Goal: Task Accomplishment & Management: Manage account settings

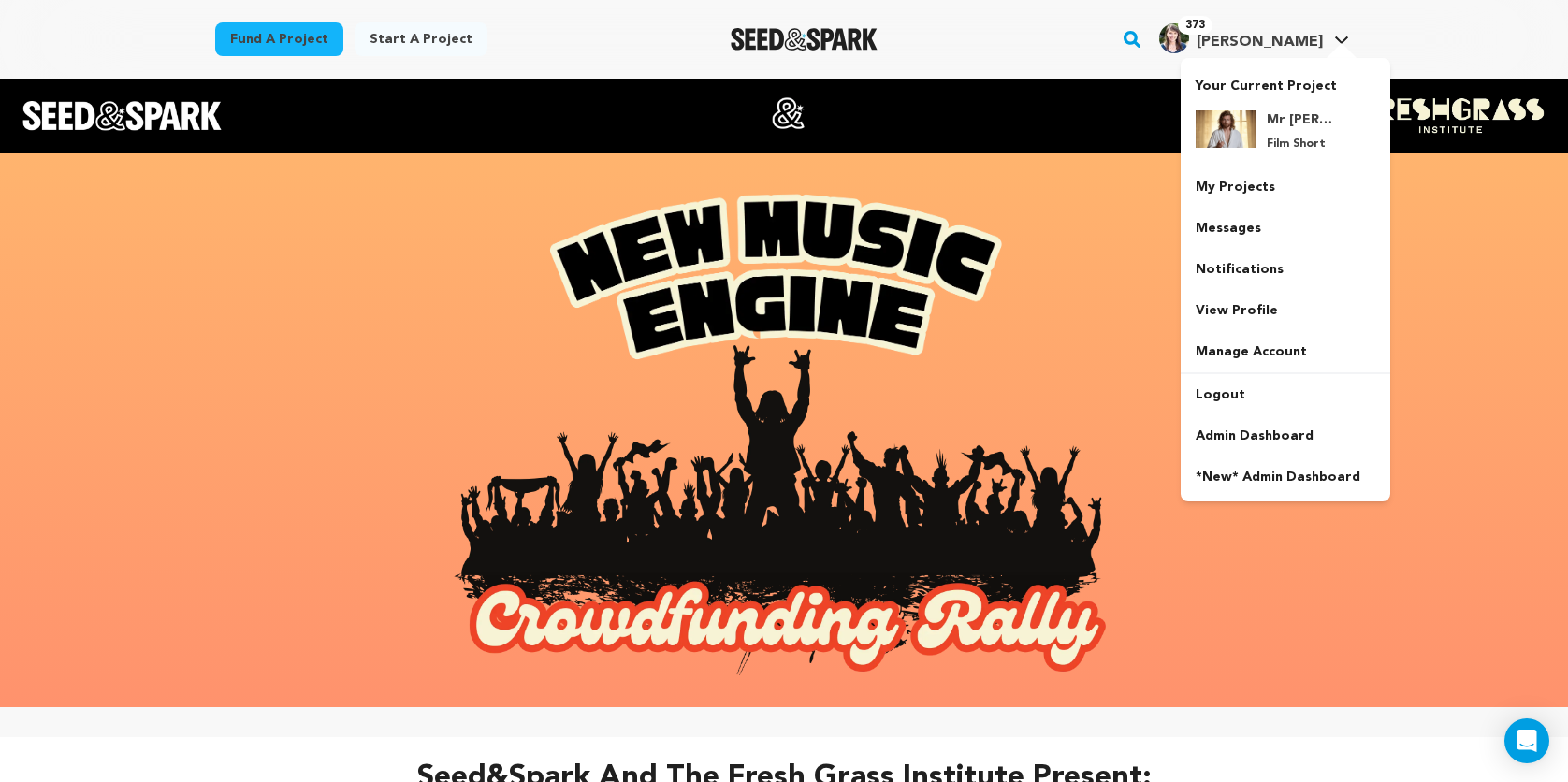
scroll to position [1060, 0]
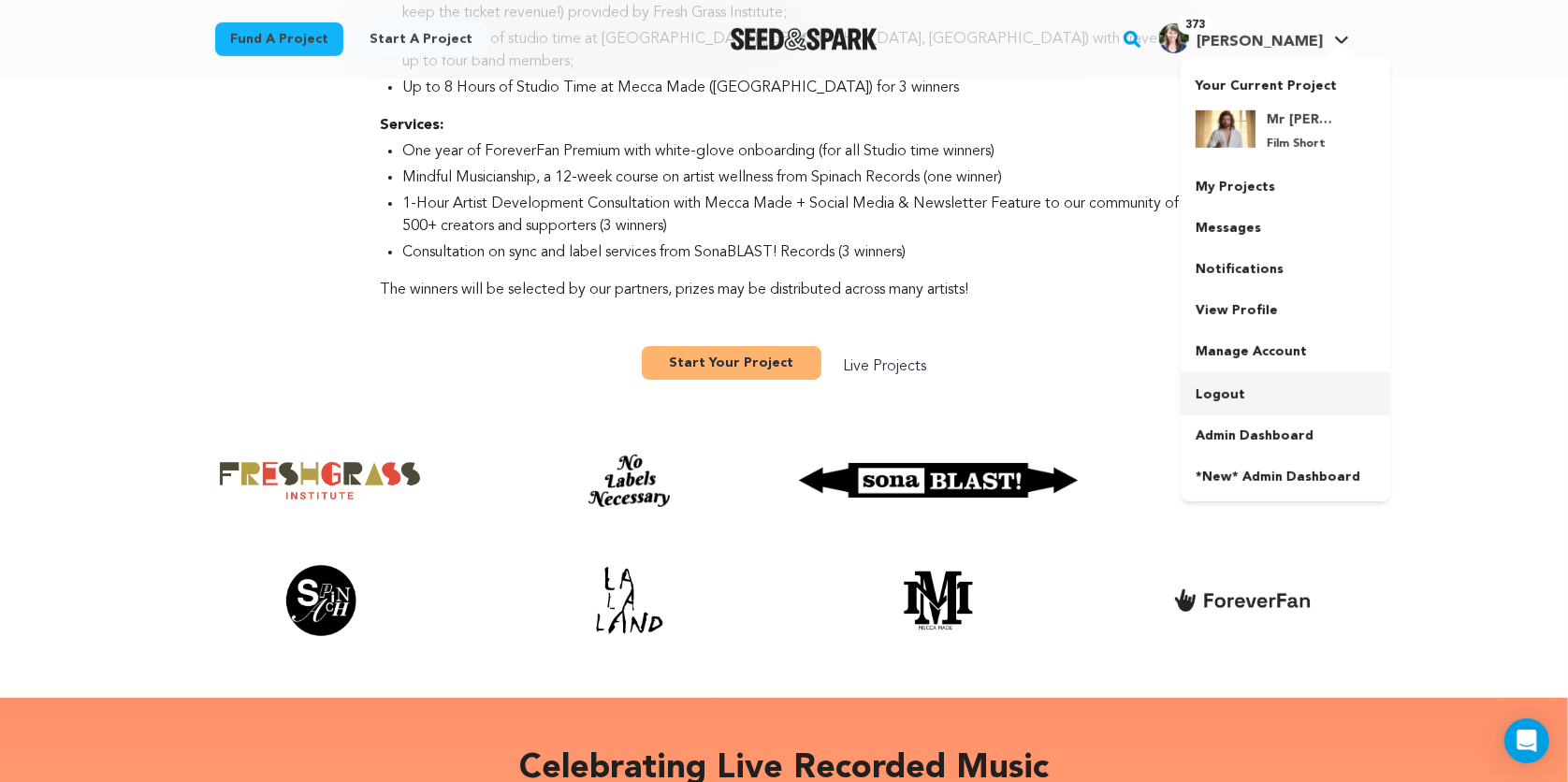
click at [1244, 383] on link "Logout" at bounding box center [1286, 395] width 210 height 41
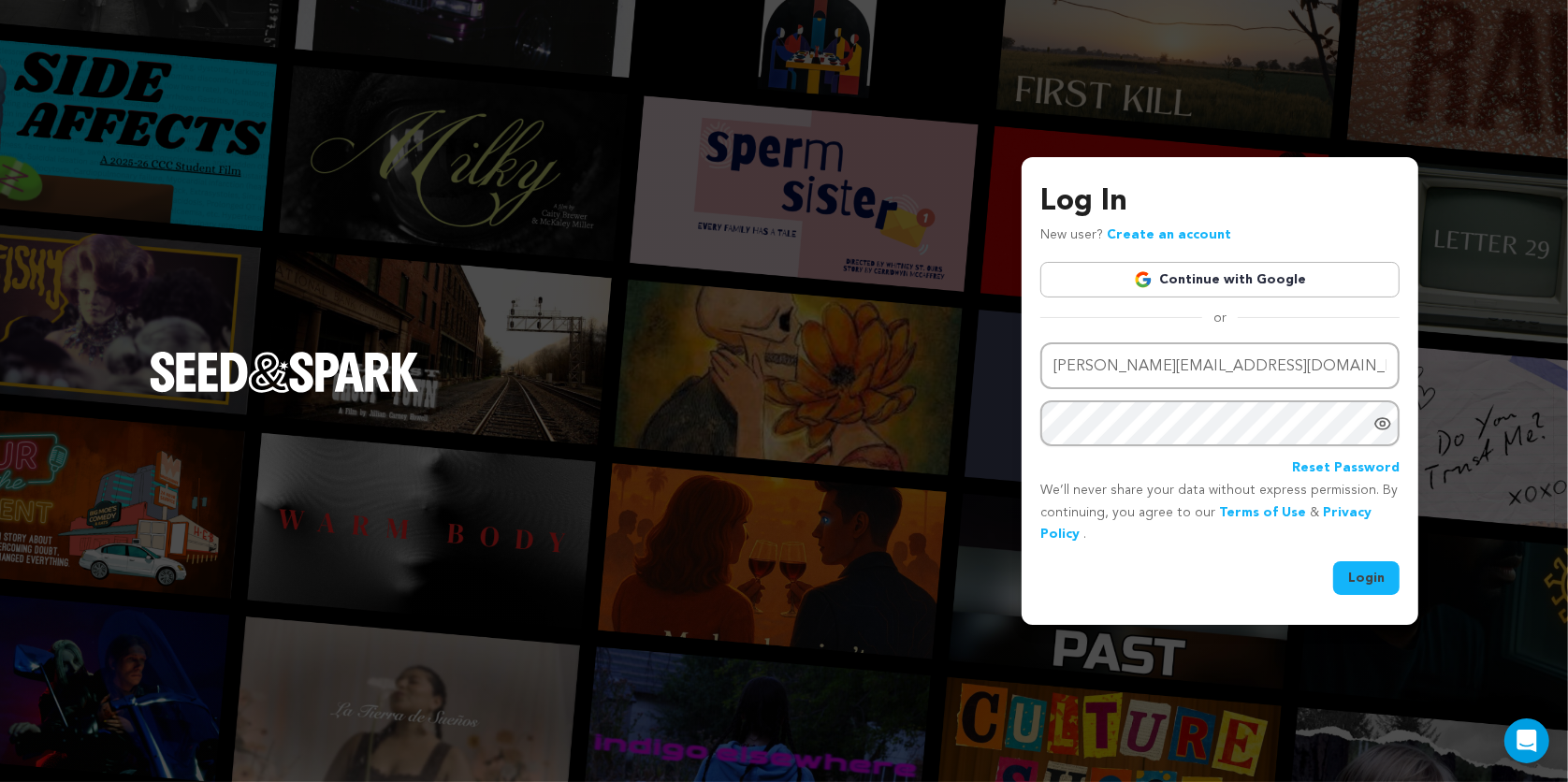
drag, startPoint x: 1238, startPoint y: 378, endPoint x: 1029, endPoint y: 366, distance: 209.3
click at [1029, 366] on div "Log In New user? Create an account Continue with Google or Email address emily@…" at bounding box center [1220, 391] width 397 height 468
click at [1040, 315] on div "or" at bounding box center [1219, 318] width 359 height 18
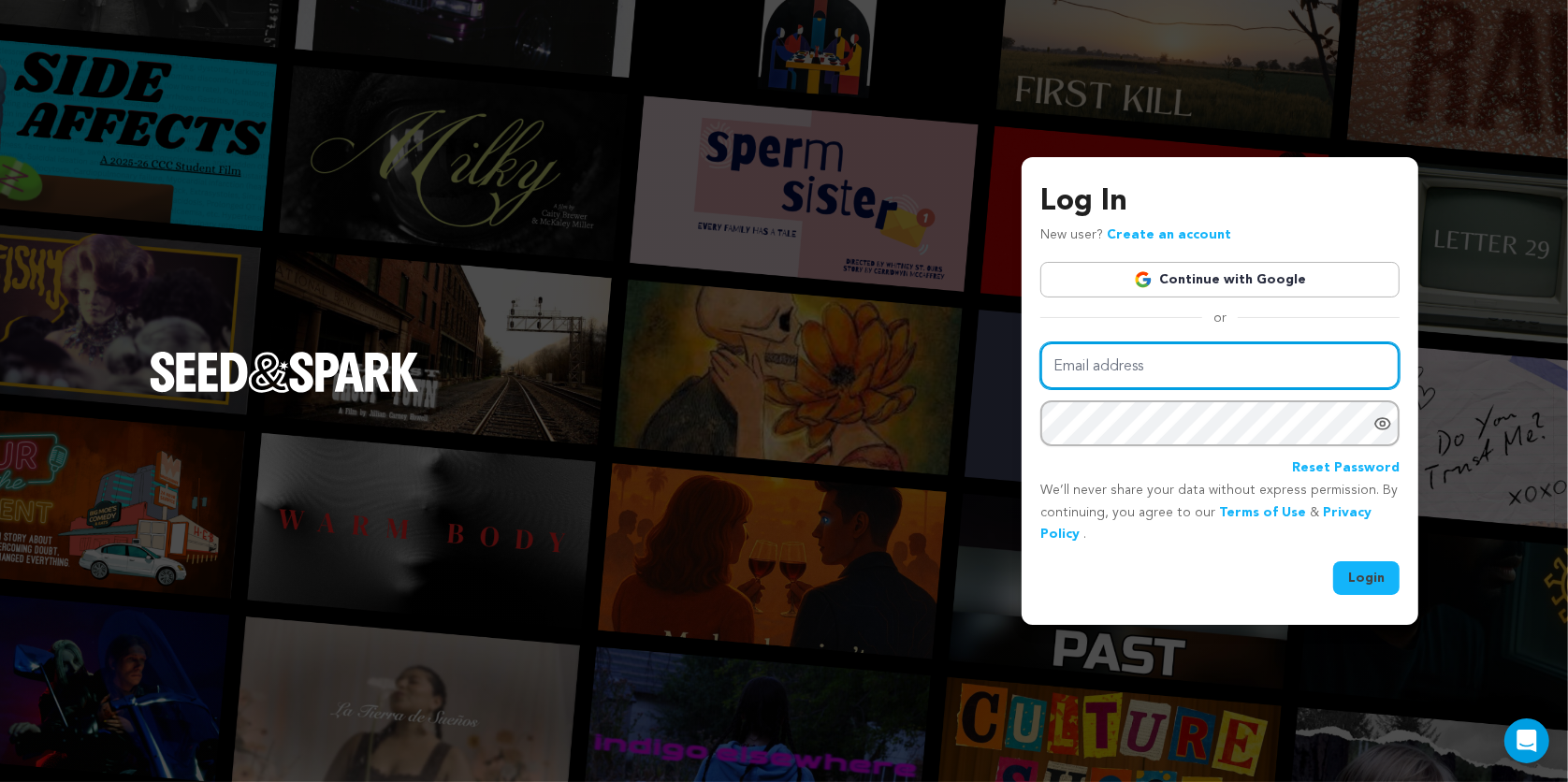
click at [1073, 361] on input "Email address" at bounding box center [1219, 366] width 359 height 48
type input "brennankelleher@gmail.com"
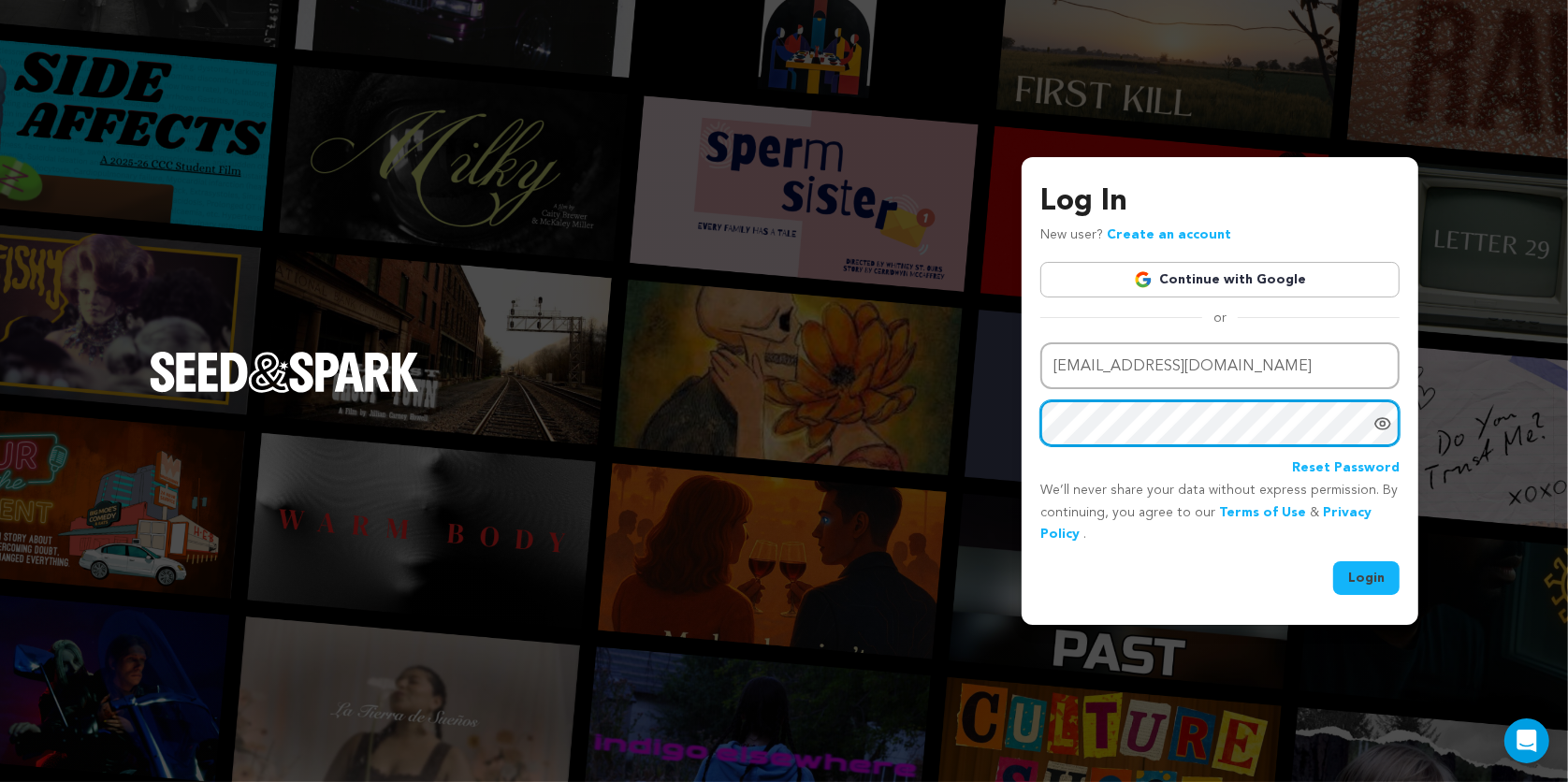
click at [1333, 561] on button "Login" at bounding box center [1366, 578] width 66 height 34
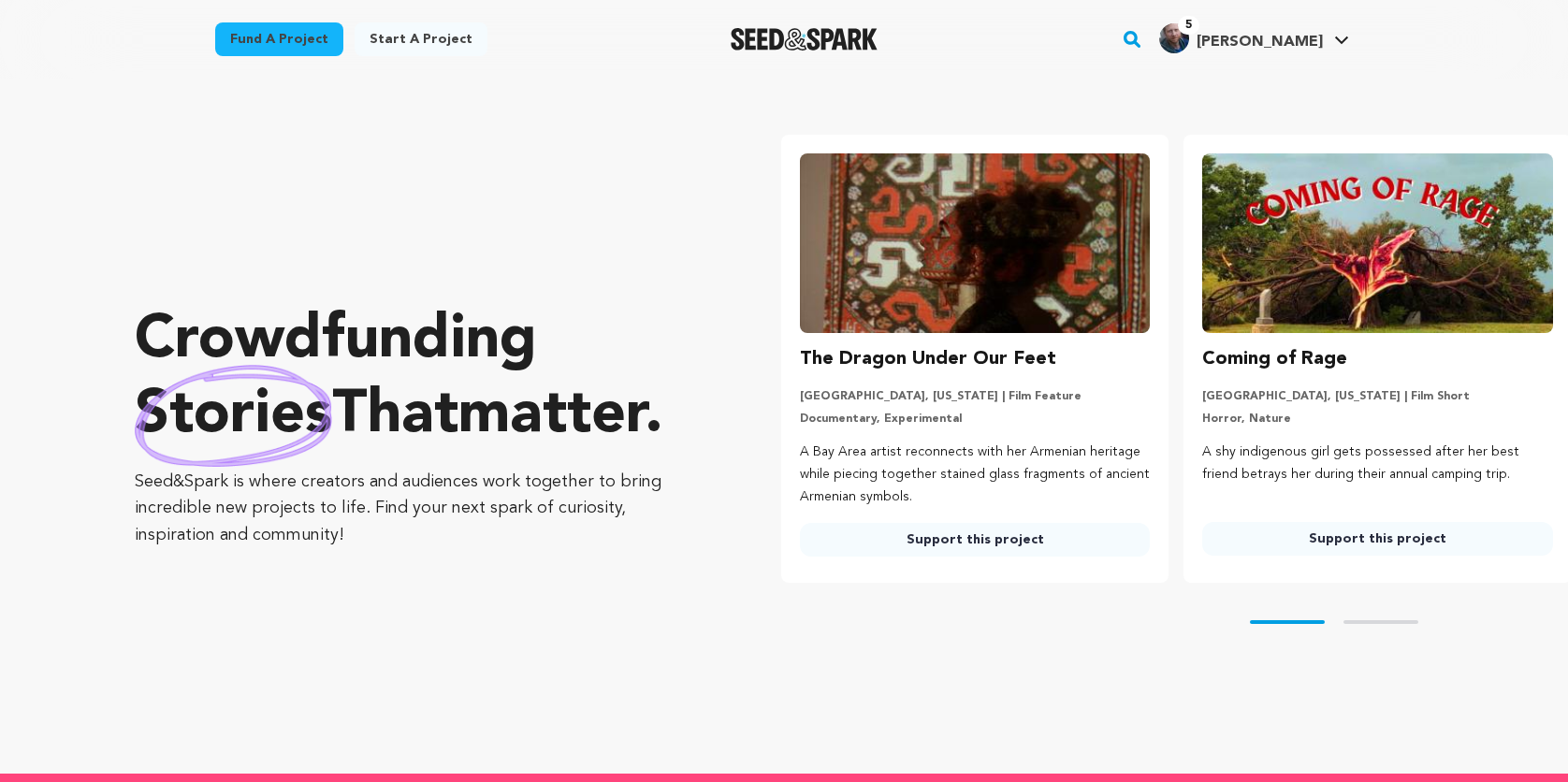
type input "emily@seedandspark.com"
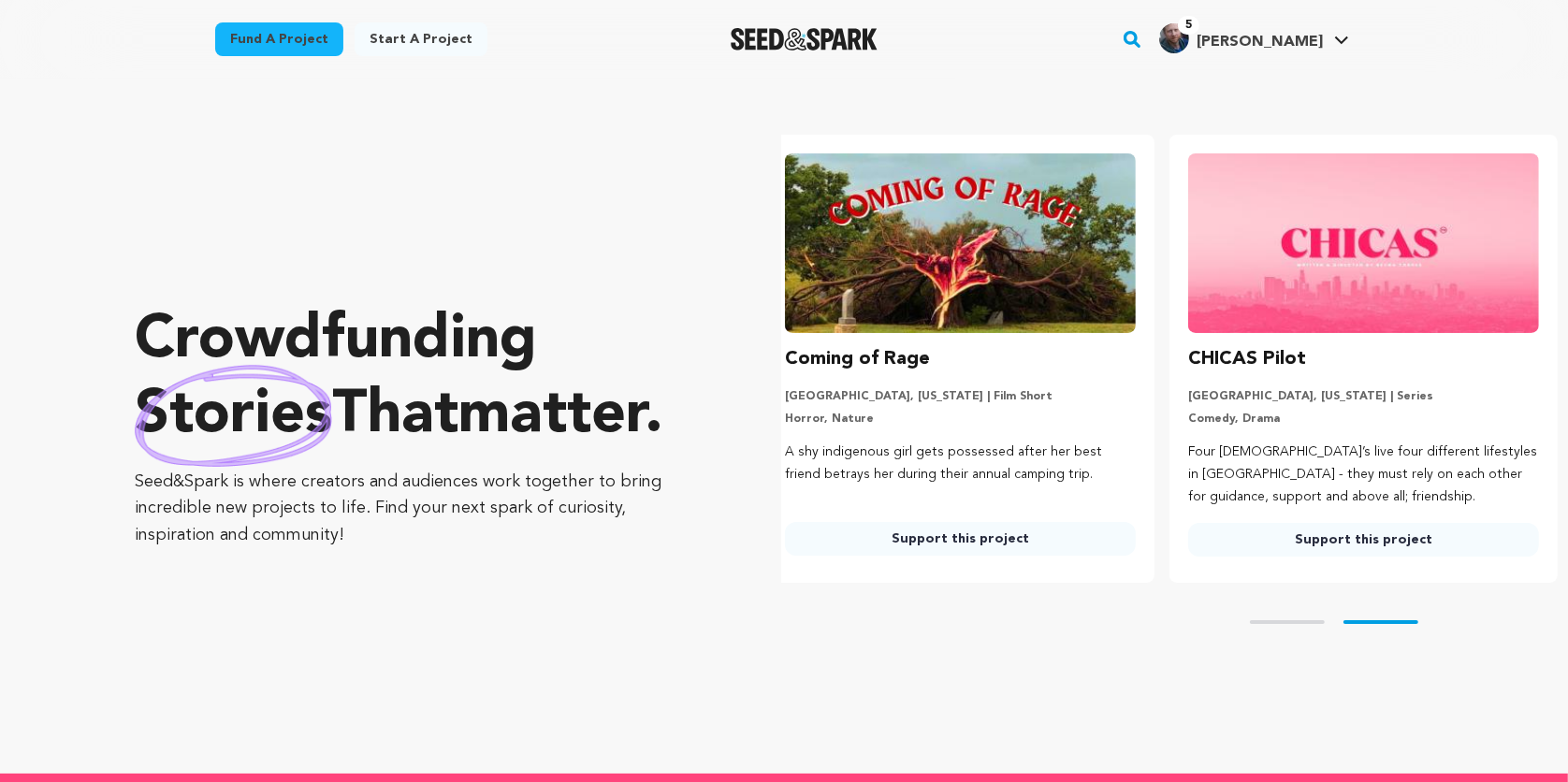
scroll to position [0, 417]
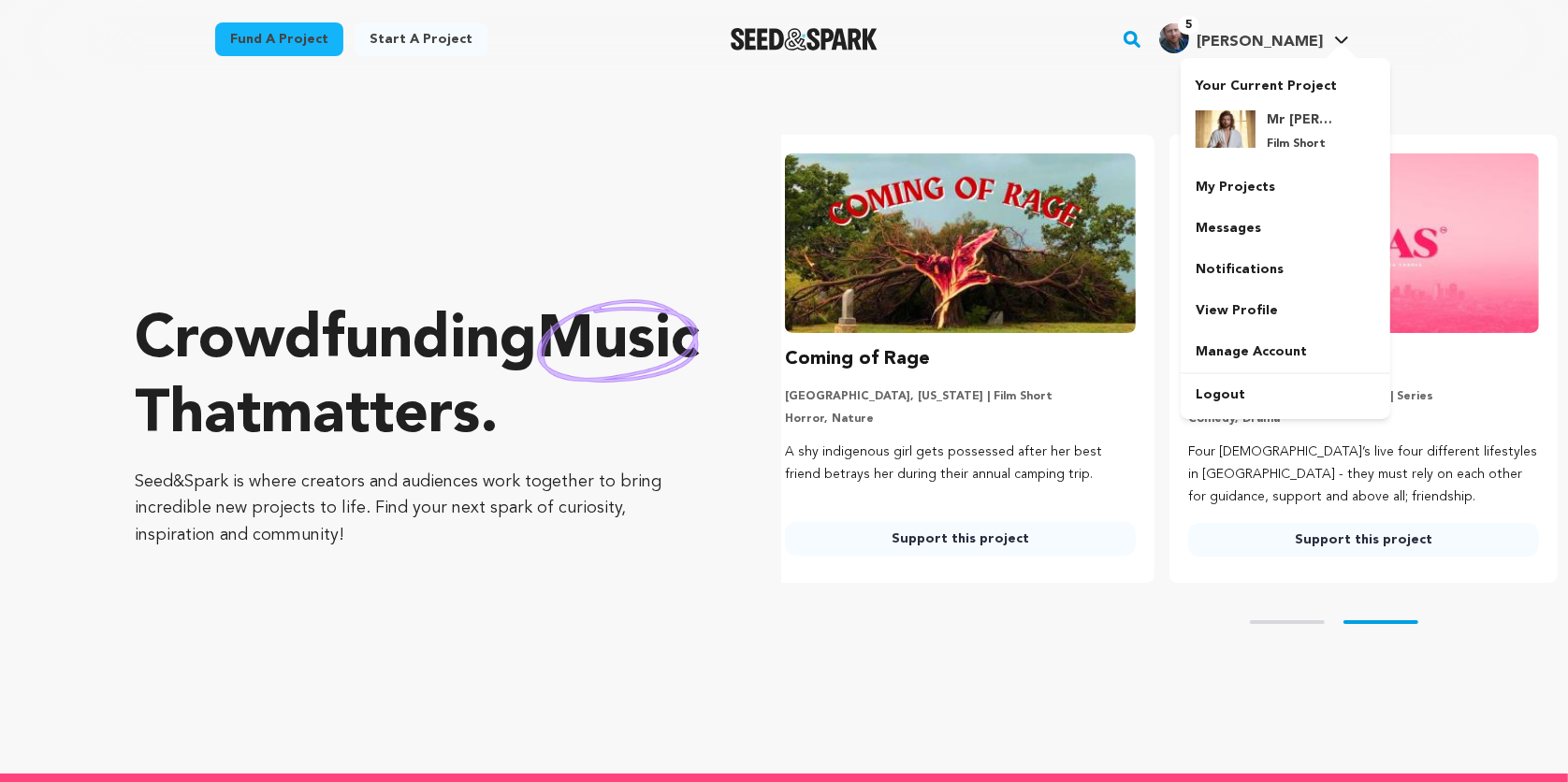
click at [1341, 39] on icon at bounding box center [1342, 40] width 15 height 10
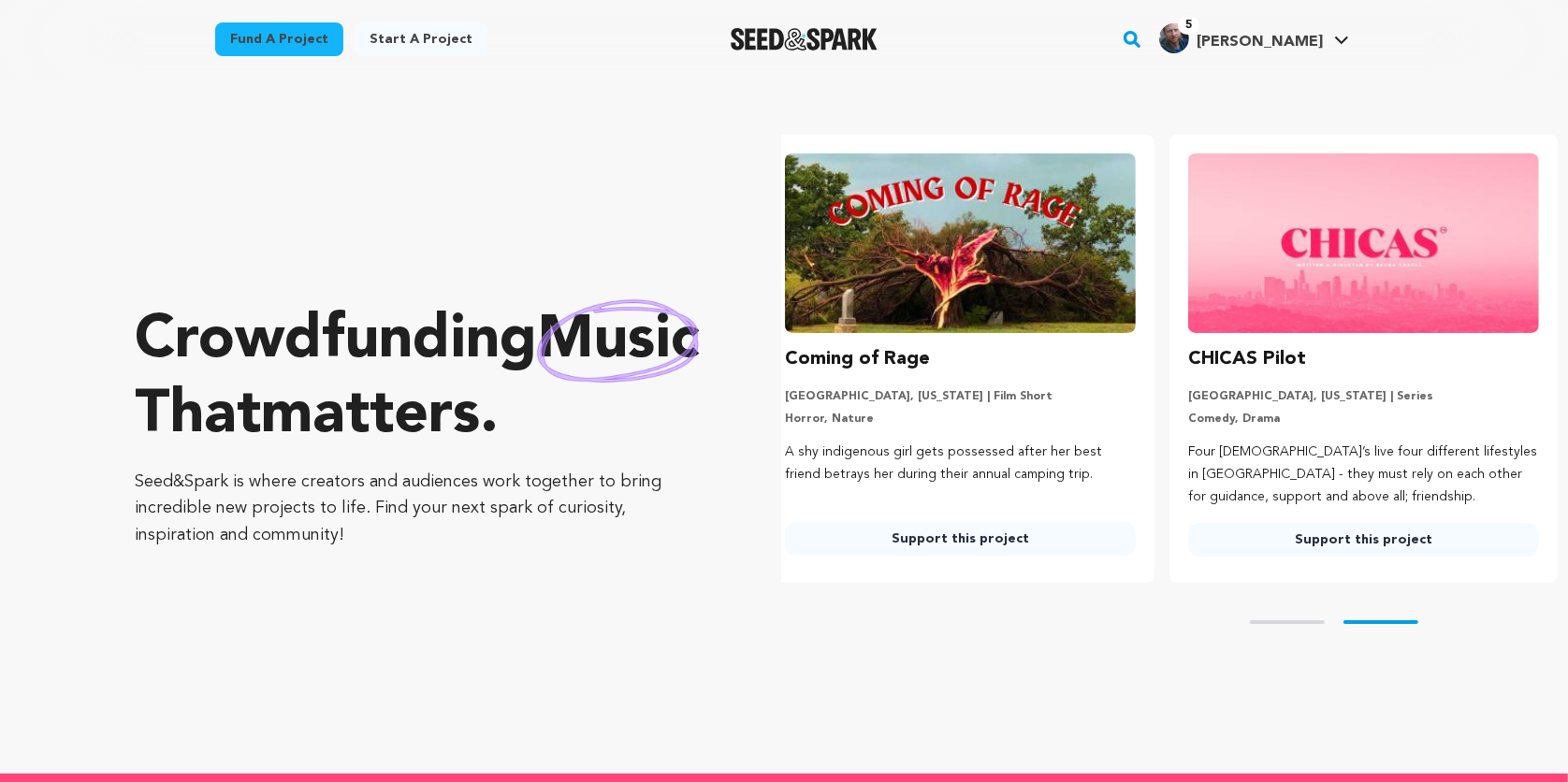
click at [1341, 39] on icon at bounding box center [1342, 40] width 15 height 10
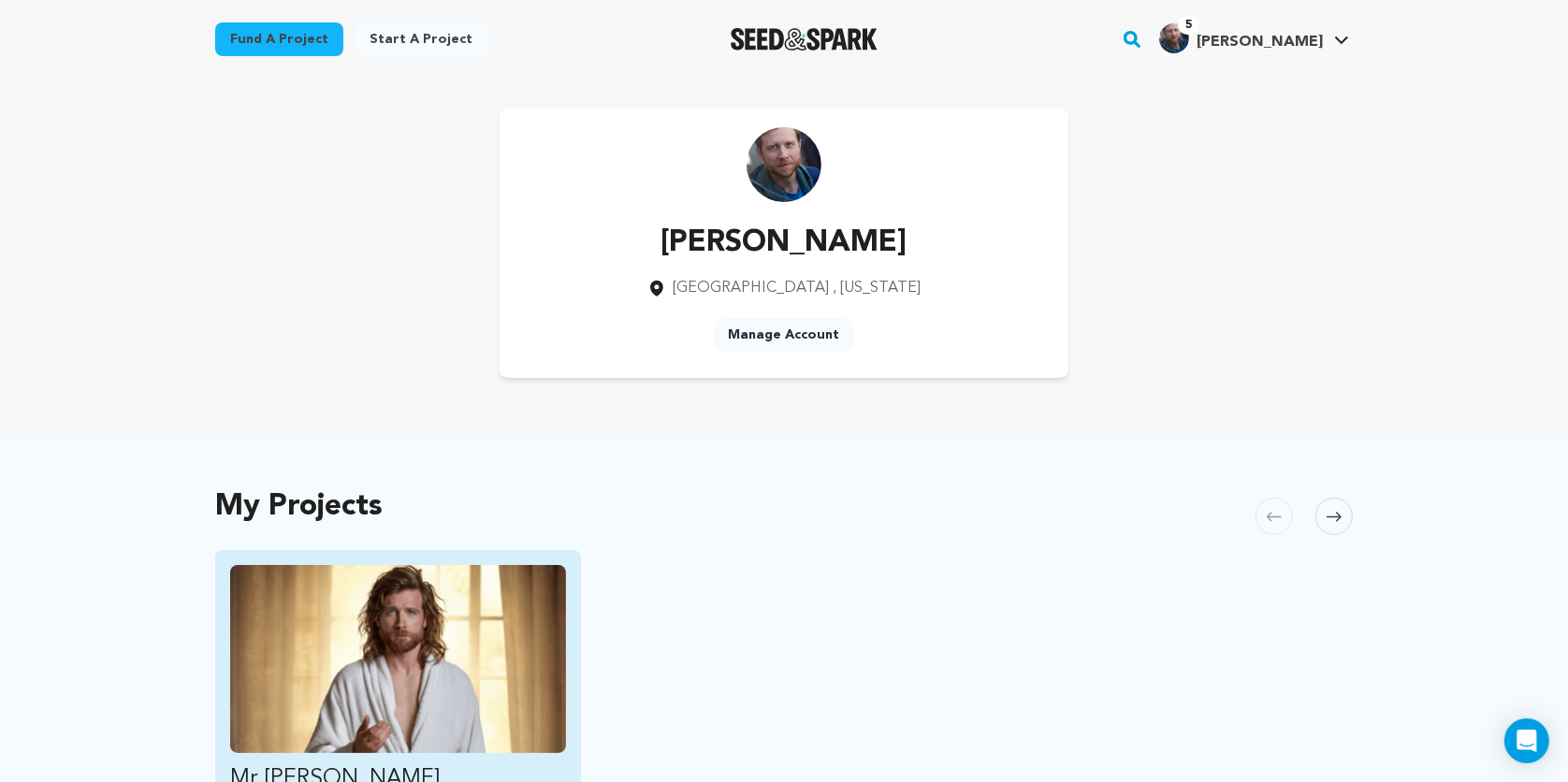
click at [379, 666] on img "Fund Mr Jesus" at bounding box center [398, 659] width 336 height 188
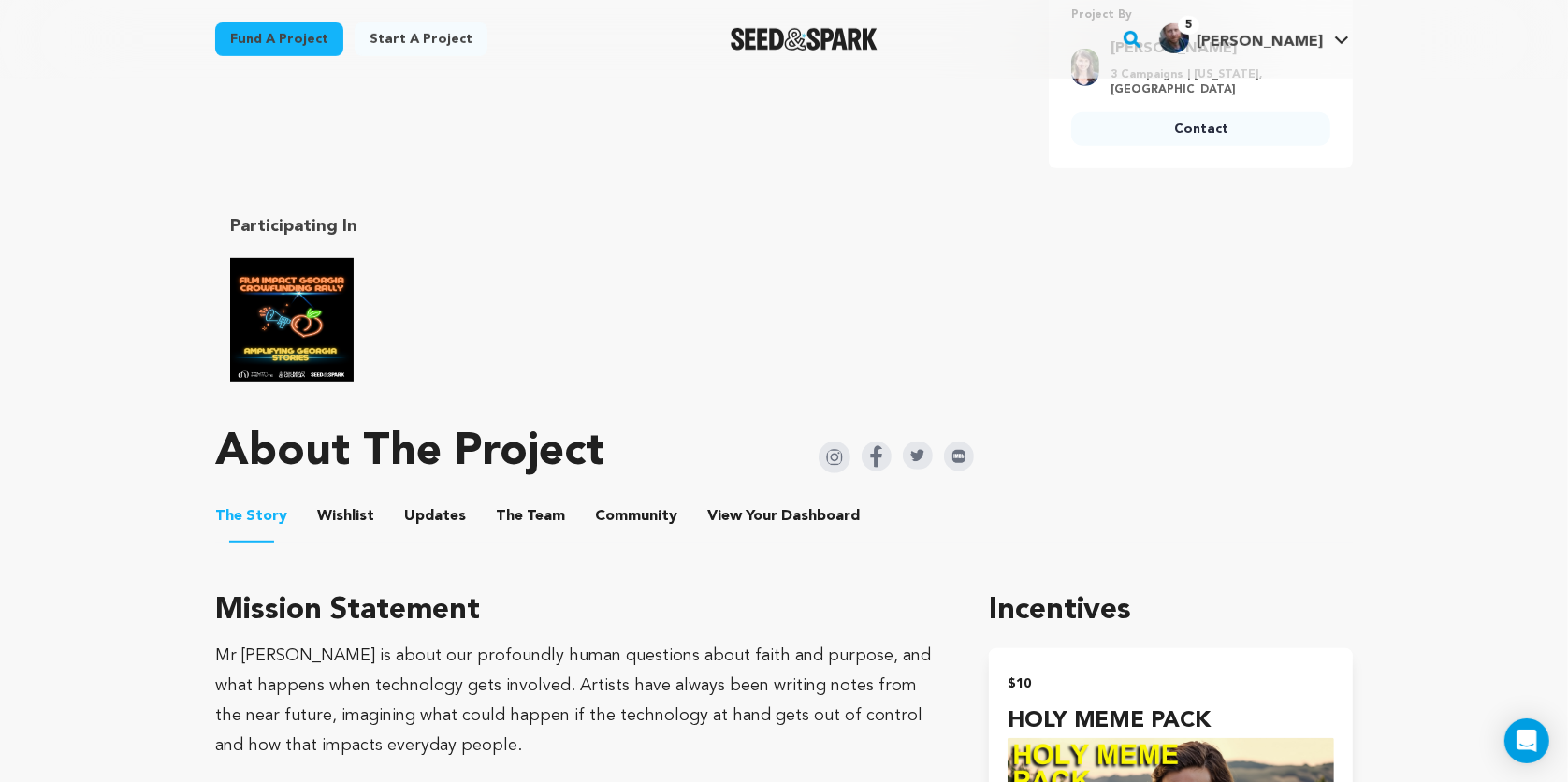
scroll to position [912, 0]
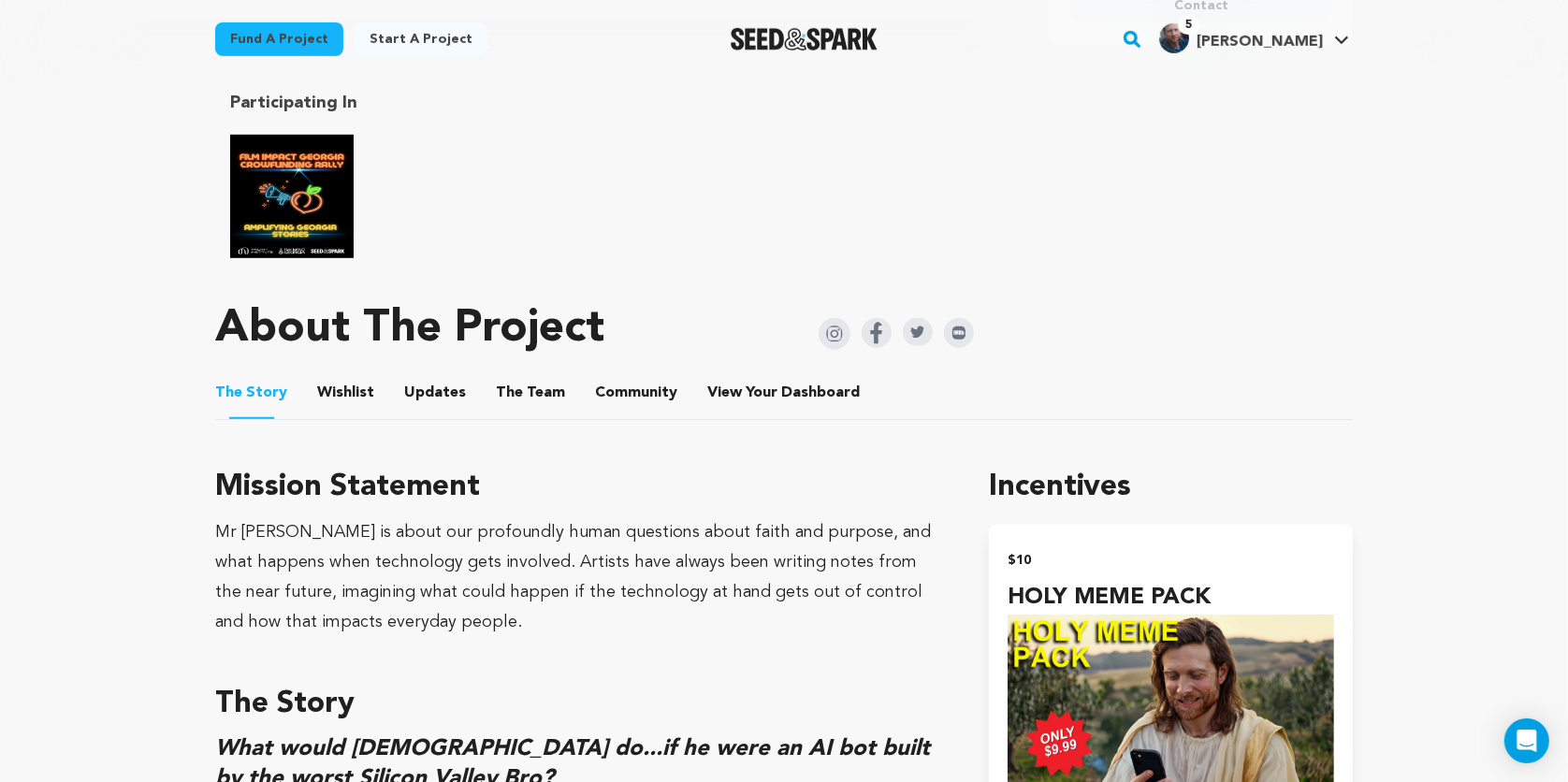
click at [341, 395] on button "Wishlist" at bounding box center [346, 397] width 45 height 45
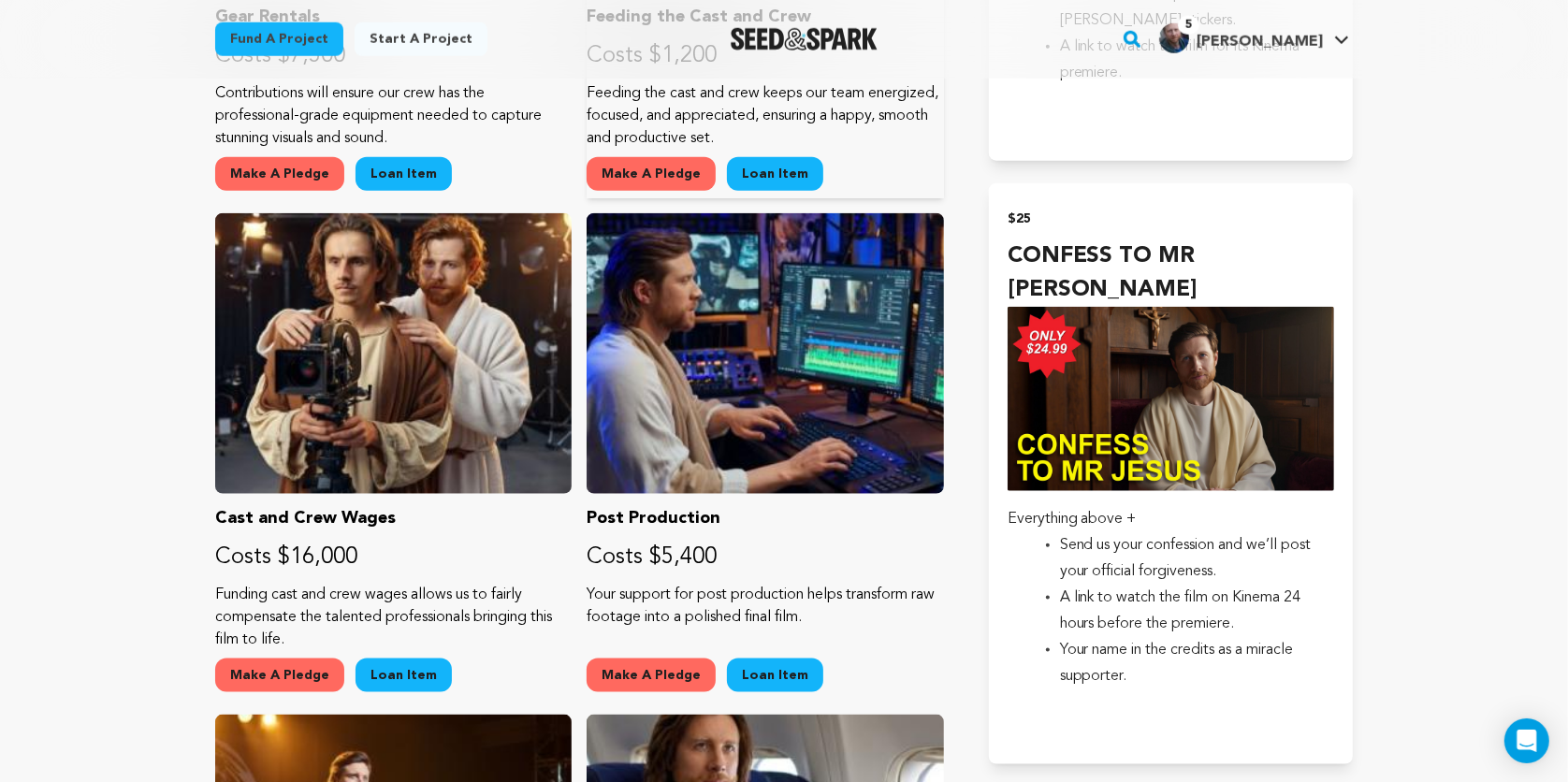
scroll to position [1804, 0]
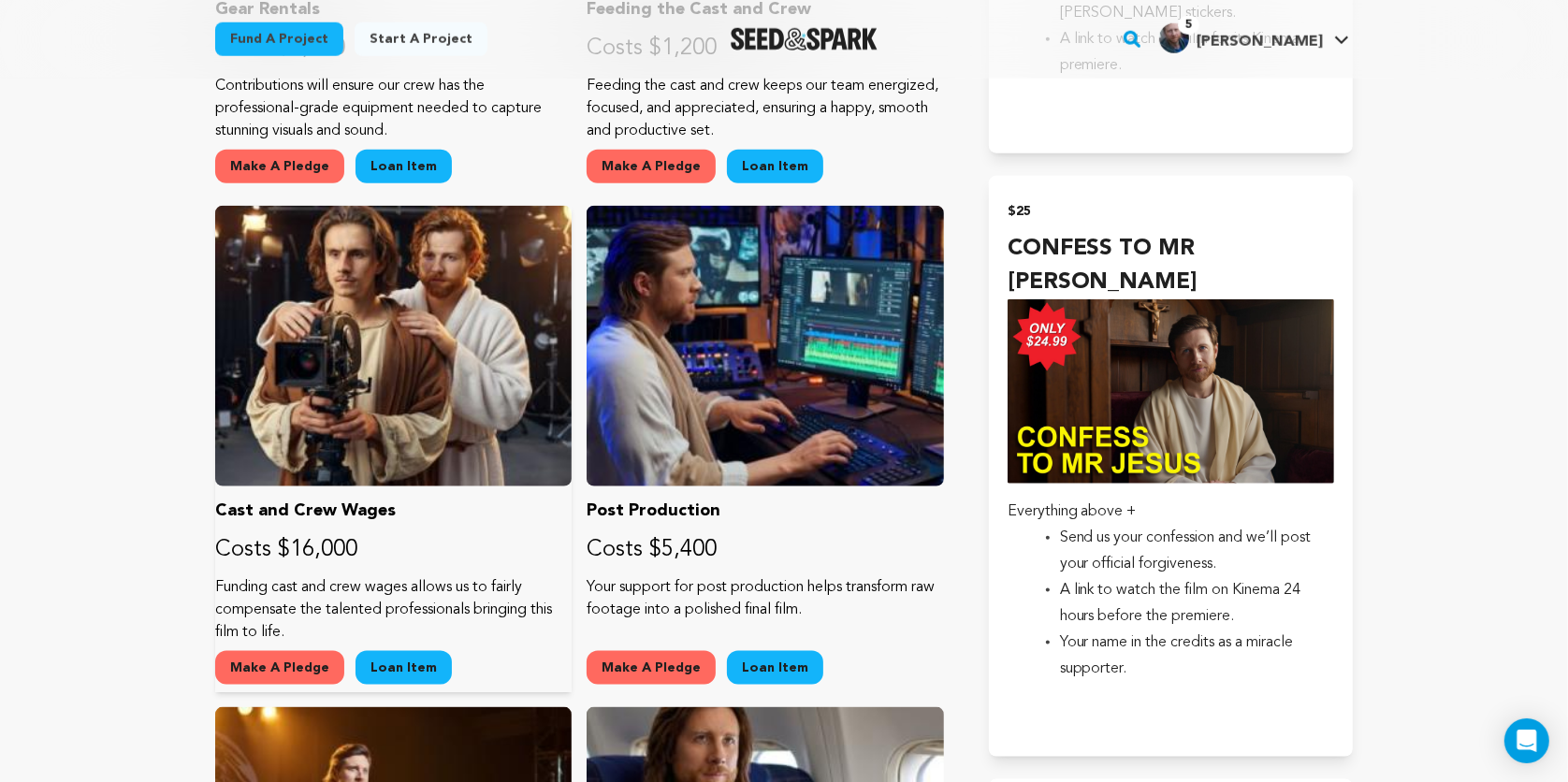
click at [393, 661] on button "Loan Item" at bounding box center [404, 667] width 96 height 34
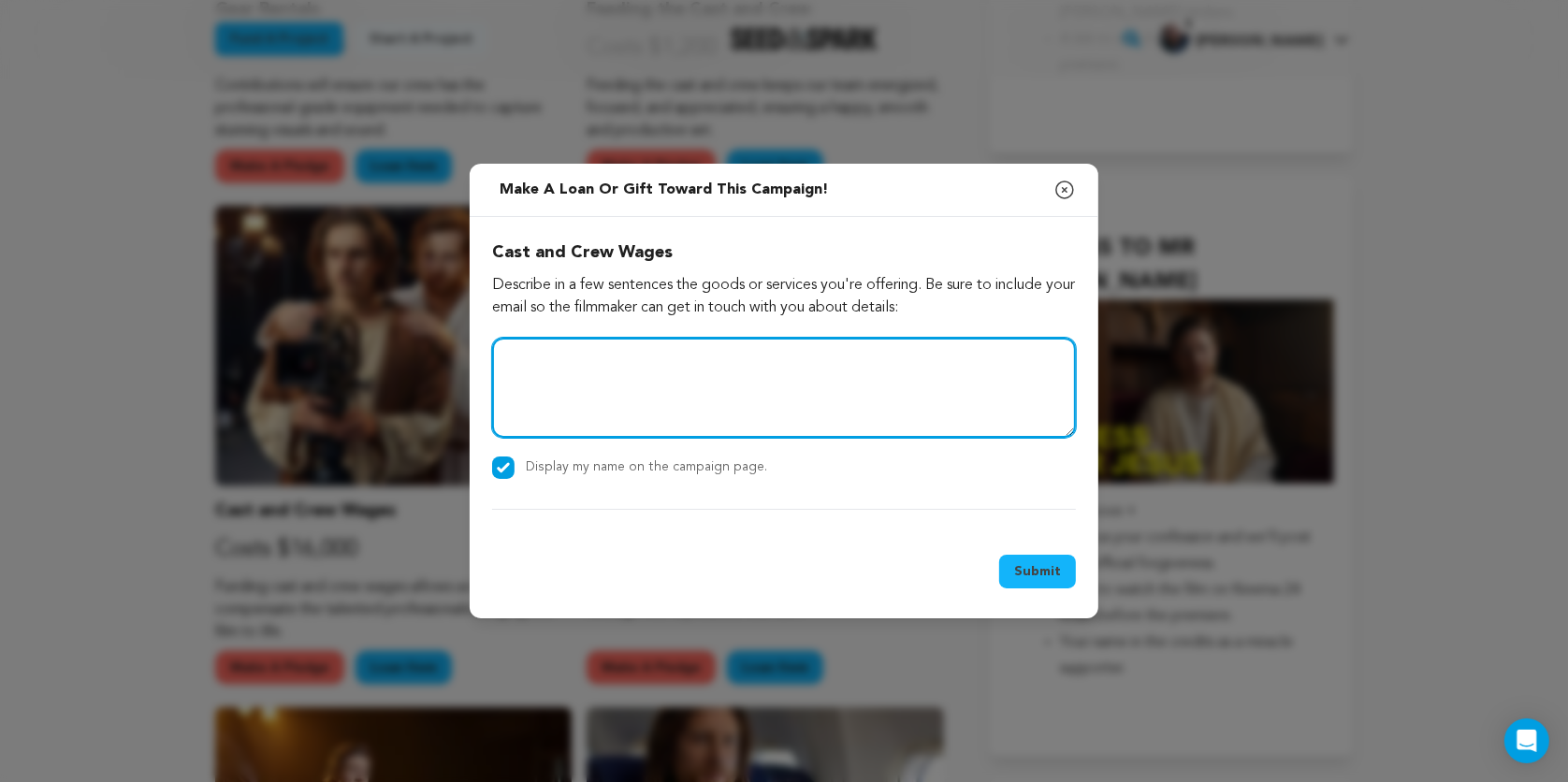
click at [676, 379] on textarea at bounding box center [784, 387] width 584 height 99
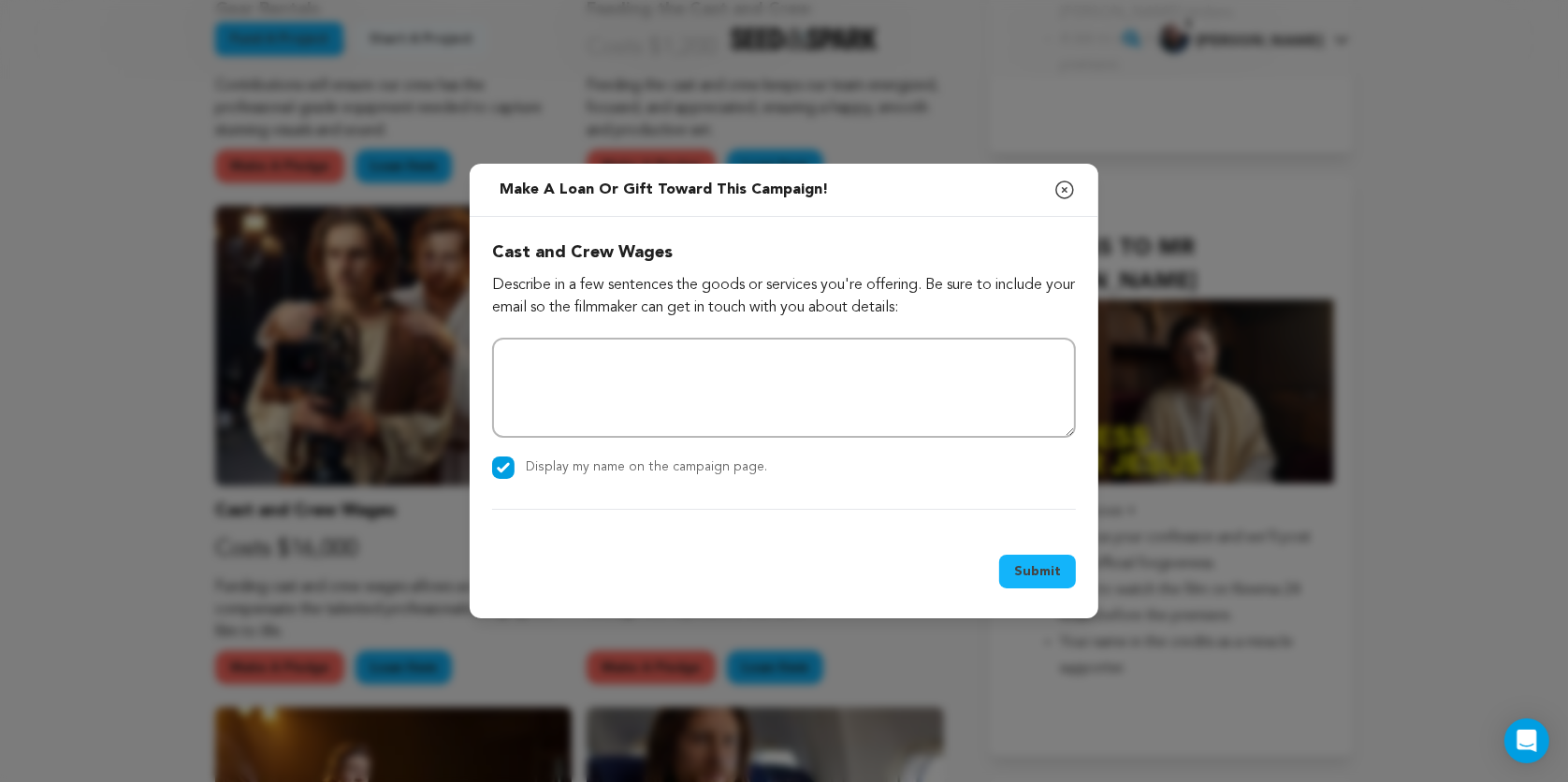
click at [1047, 568] on button "Submit" at bounding box center [1037, 571] width 77 height 34
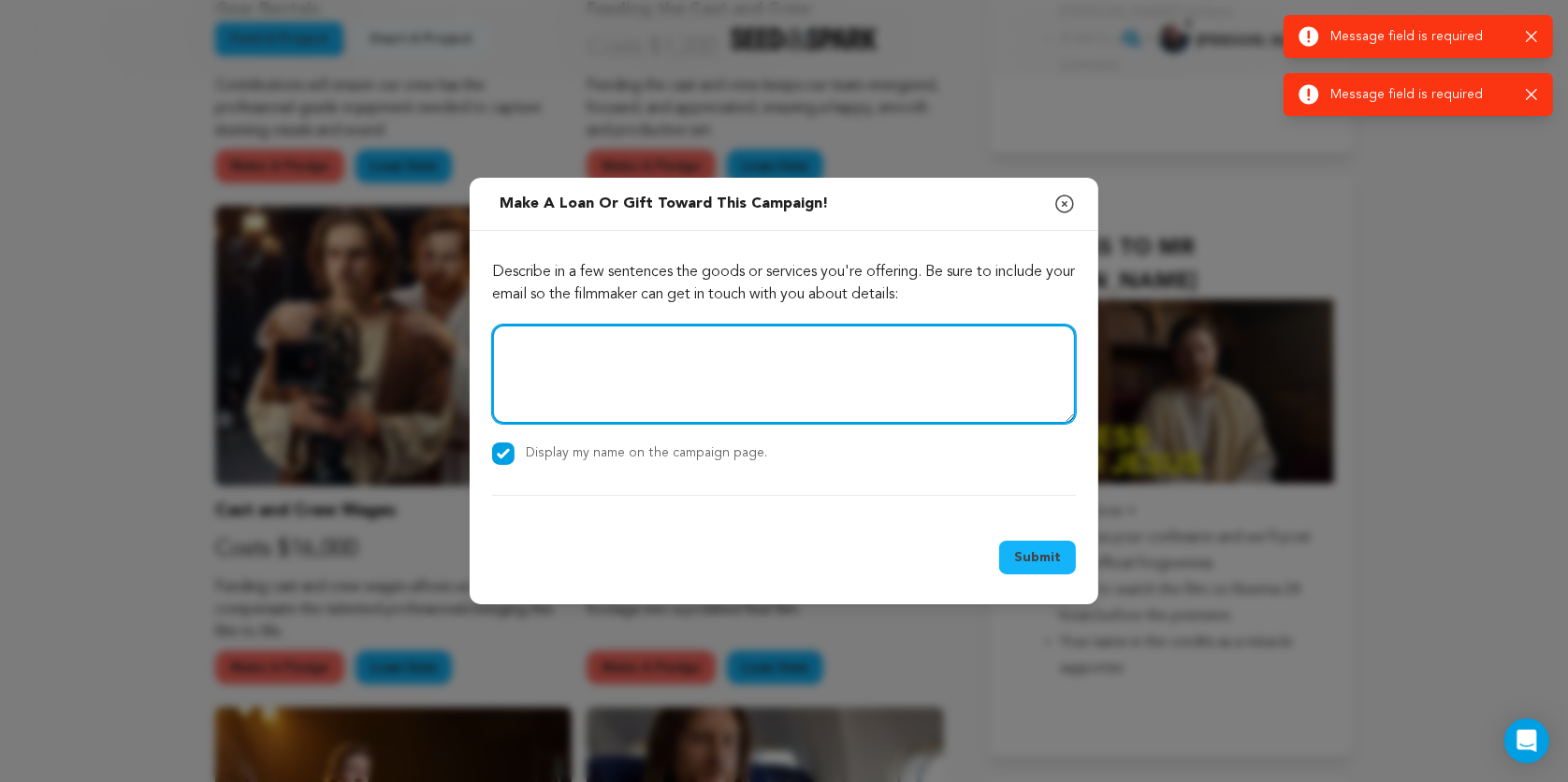
click at [593, 358] on textarea at bounding box center [784, 374] width 584 height 99
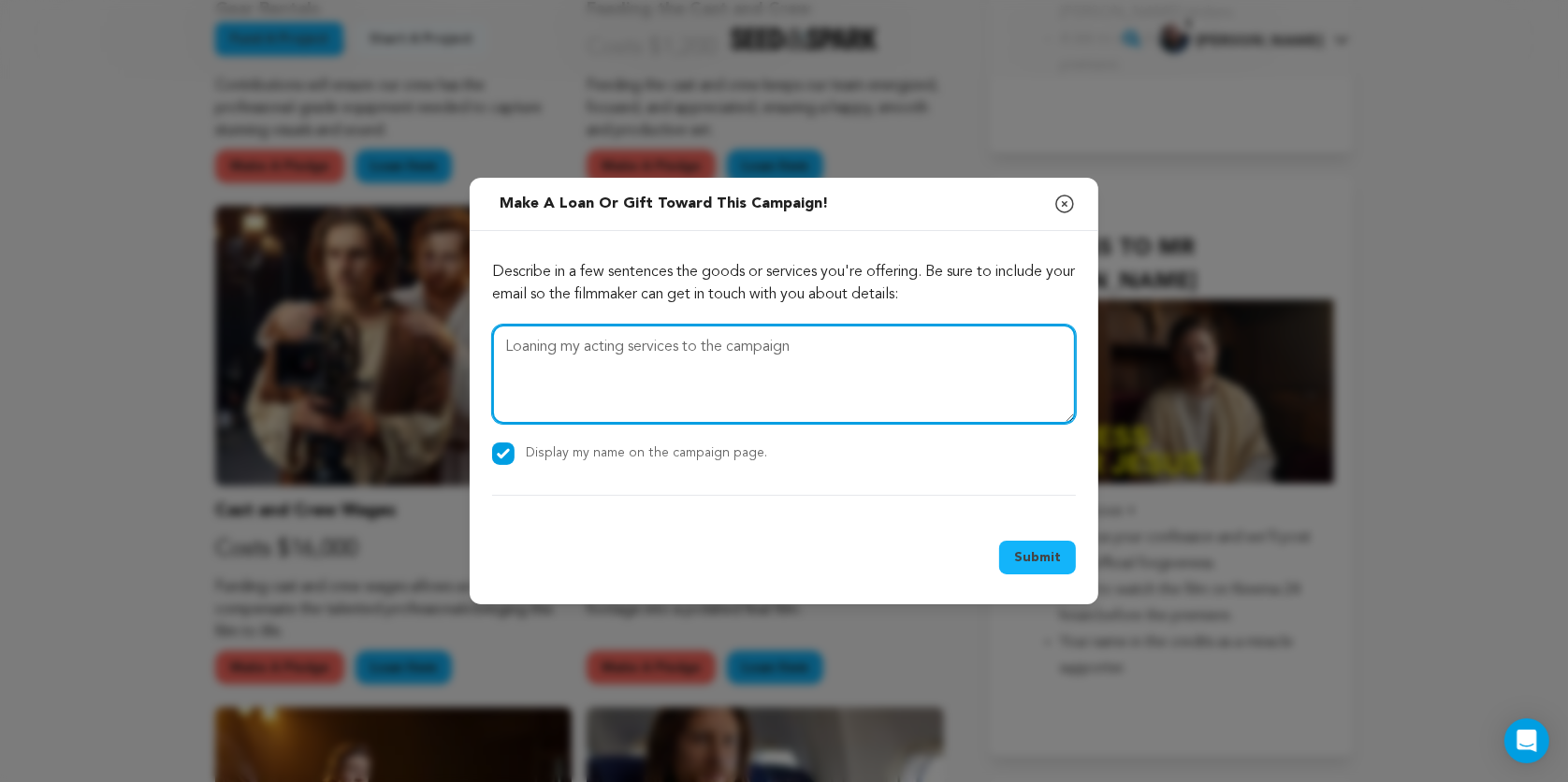
type textarea "Loaning my acting services to the campaign"
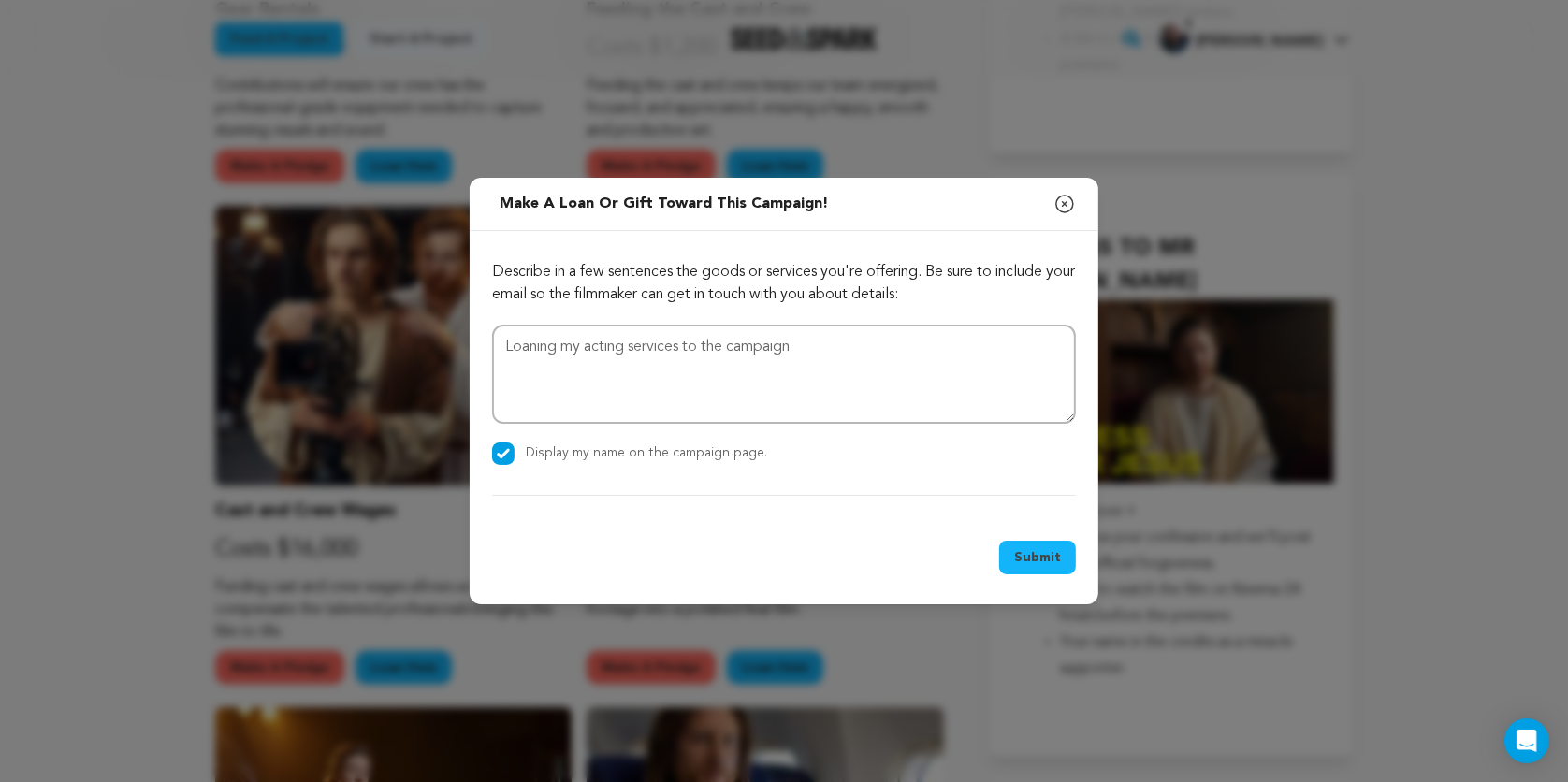
click at [1043, 563] on button "Submit" at bounding box center [1037, 557] width 77 height 34
click at [1066, 206] on icon "button" at bounding box center [1064, 203] width 16 height 16
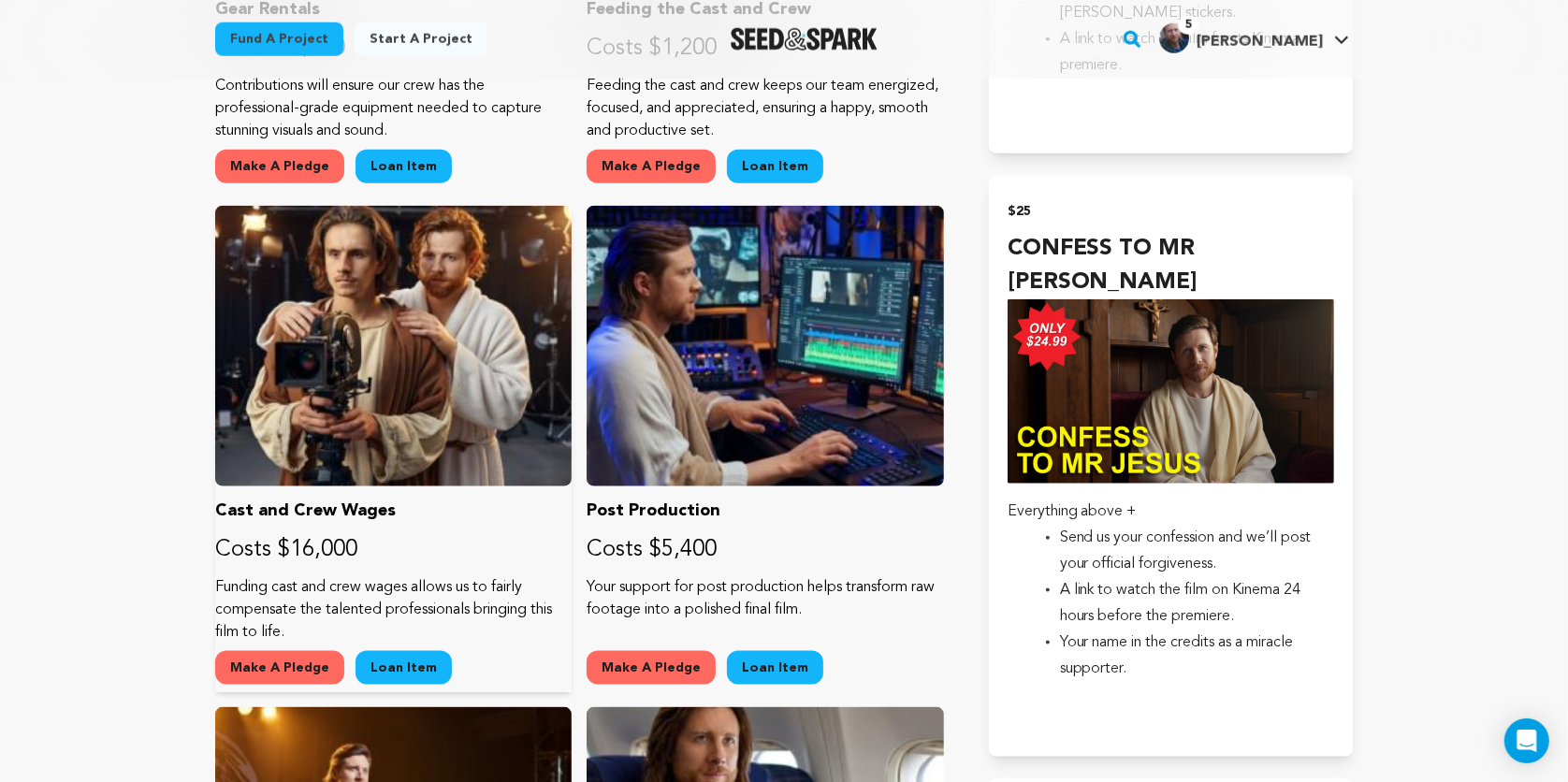
click at [404, 663] on button "Loan Item" at bounding box center [404, 667] width 96 height 34
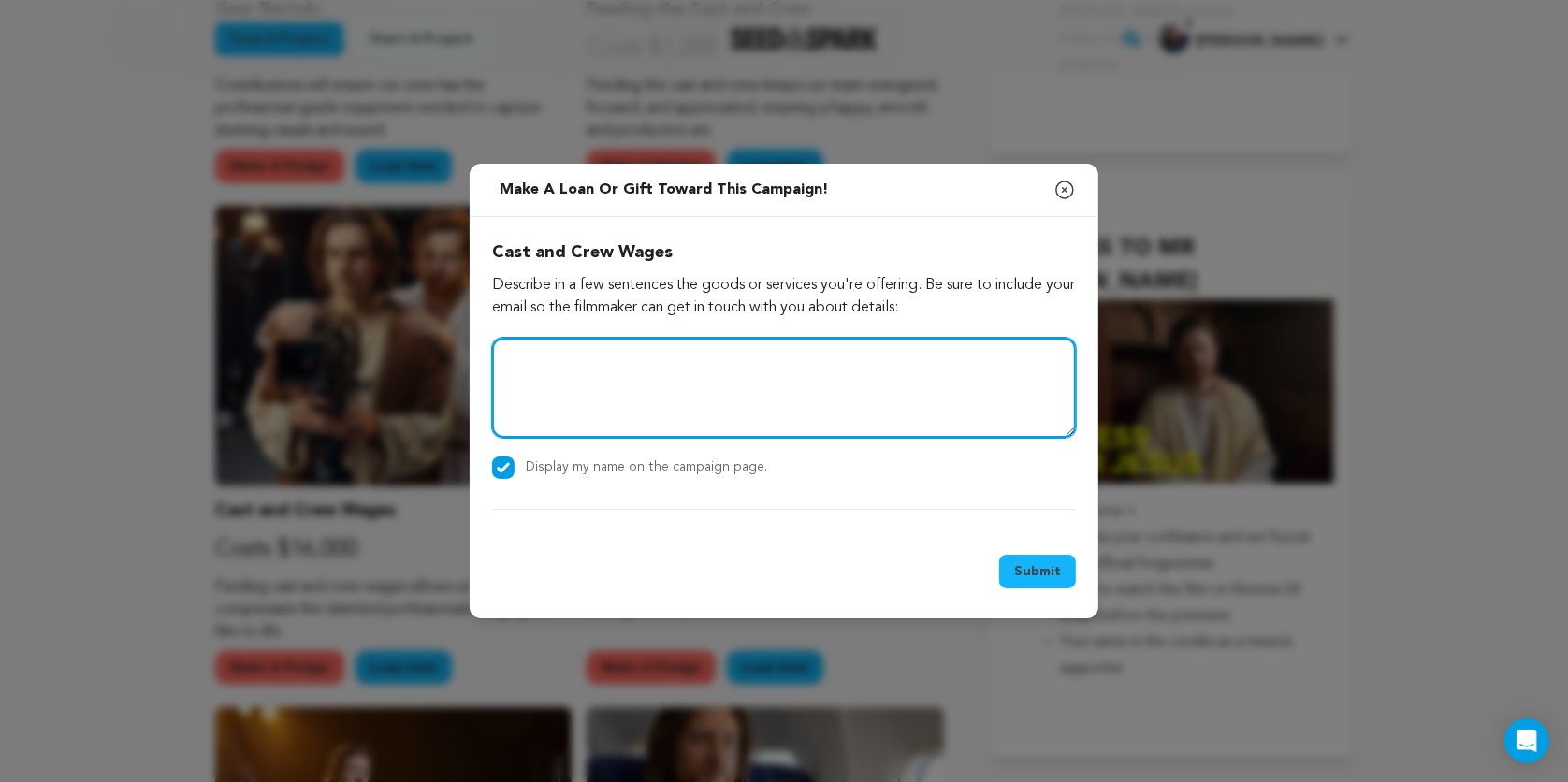
click at [581, 370] on textarea at bounding box center [784, 387] width 584 height 99
type textarea "Loaning my acting services"
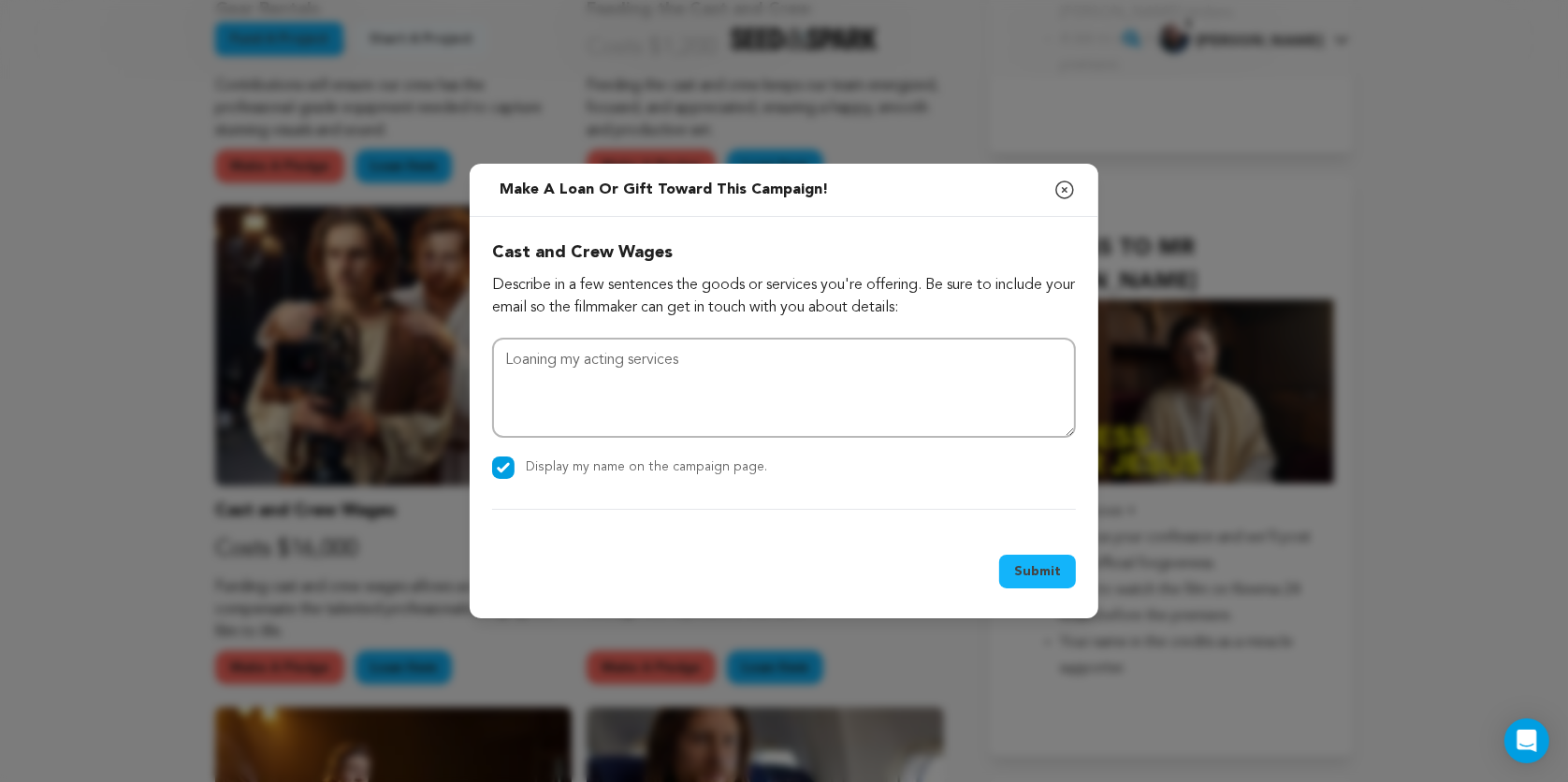
click at [1038, 566] on button "Submit" at bounding box center [1037, 571] width 77 height 34
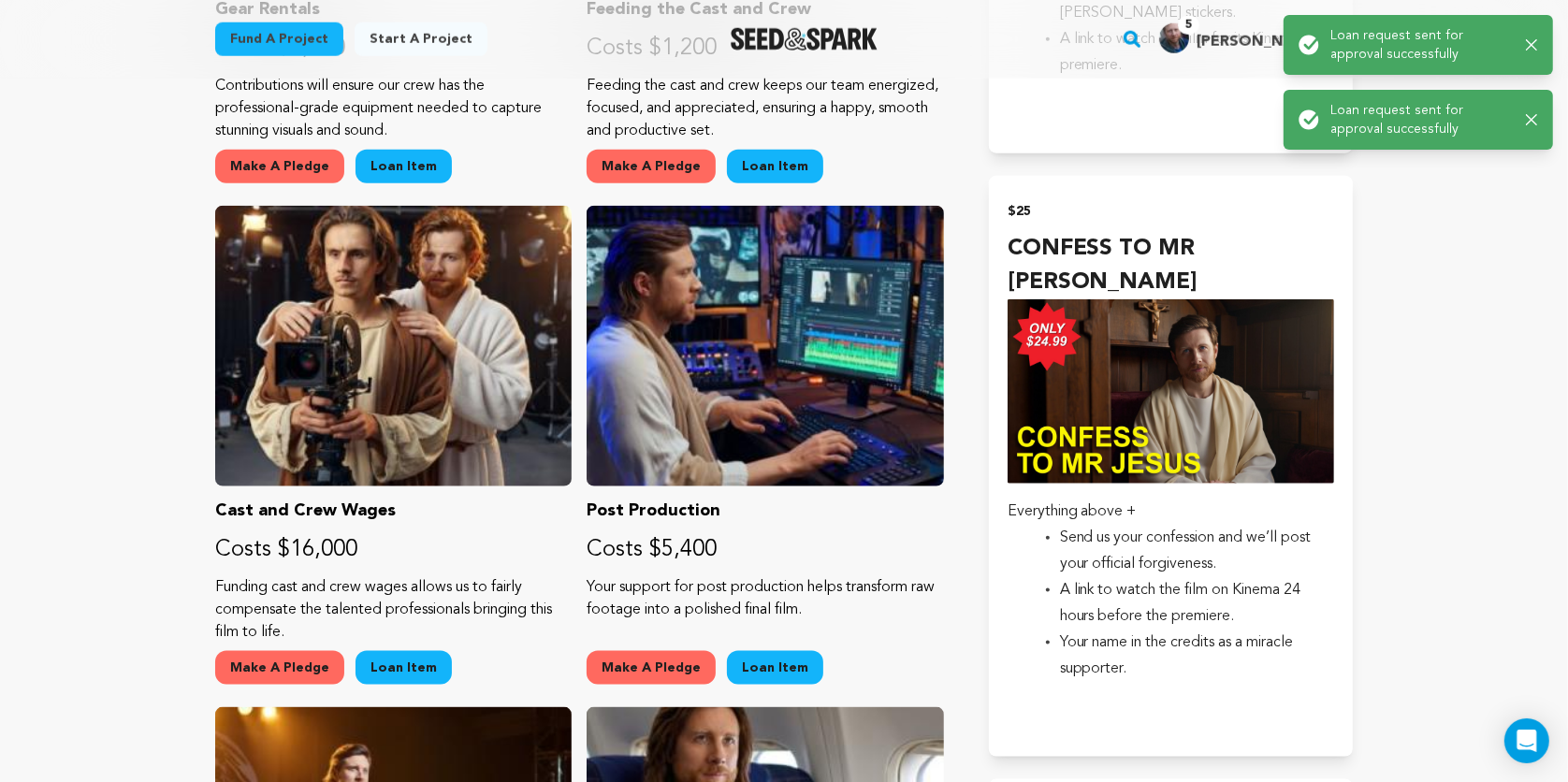
click at [1527, 45] on icon "button" at bounding box center [1531, 45] width 13 height 13
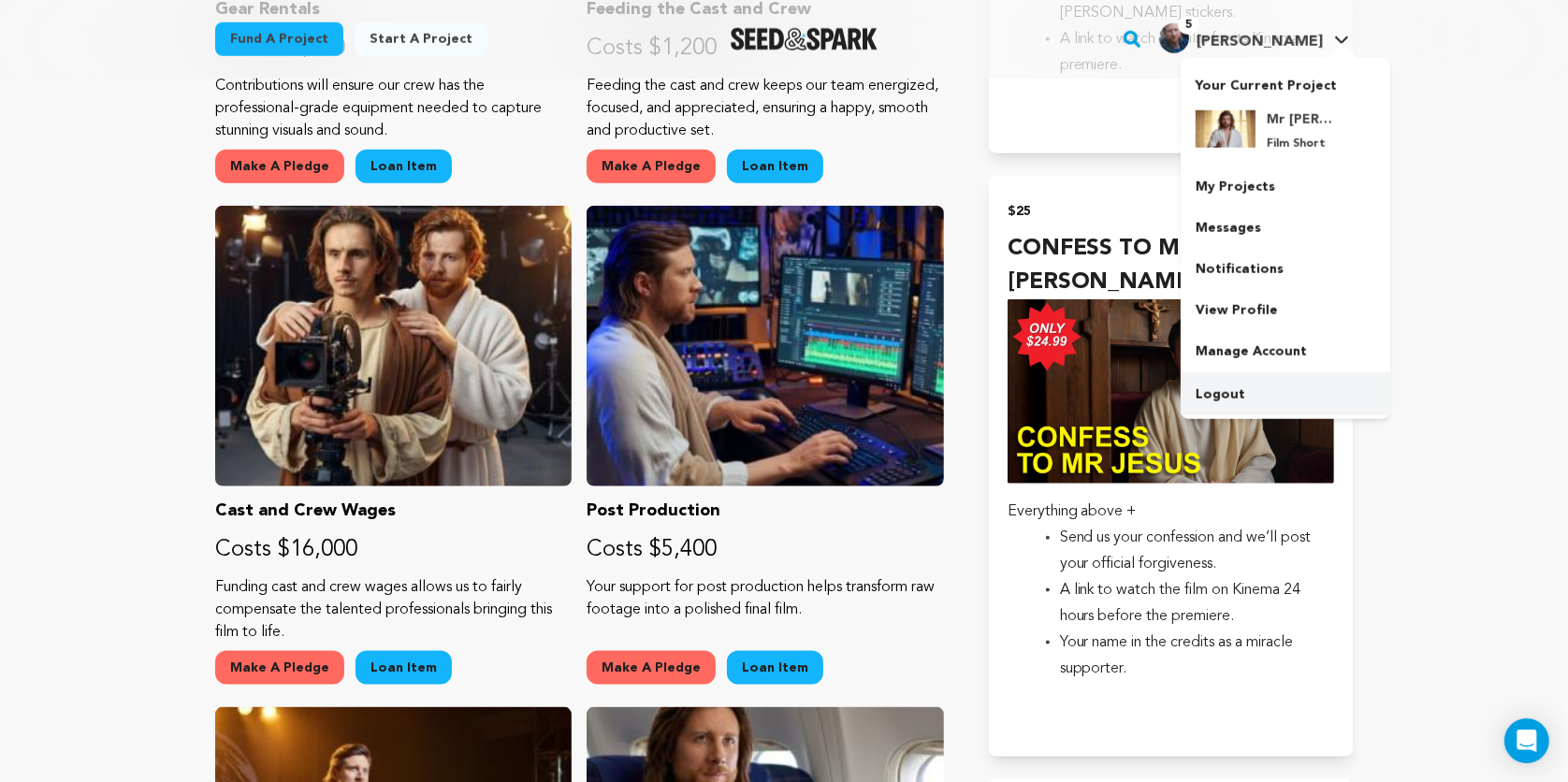
click at [1242, 388] on link "Logout" at bounding box center [1286, 395] width 210 height 41
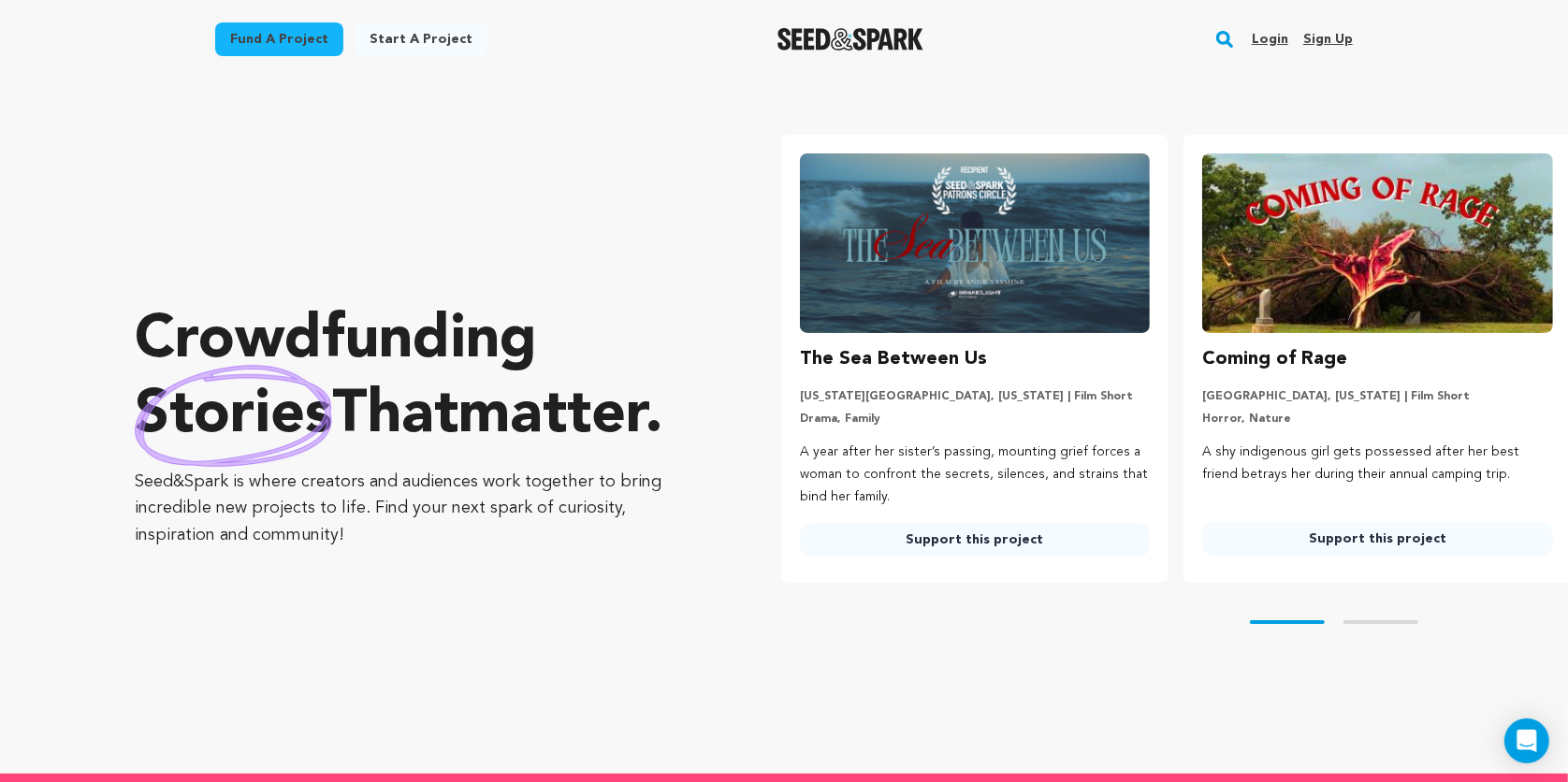
click at [1283, 37] on link "Login" at bounding box center [1270, 39] width 37 height 30
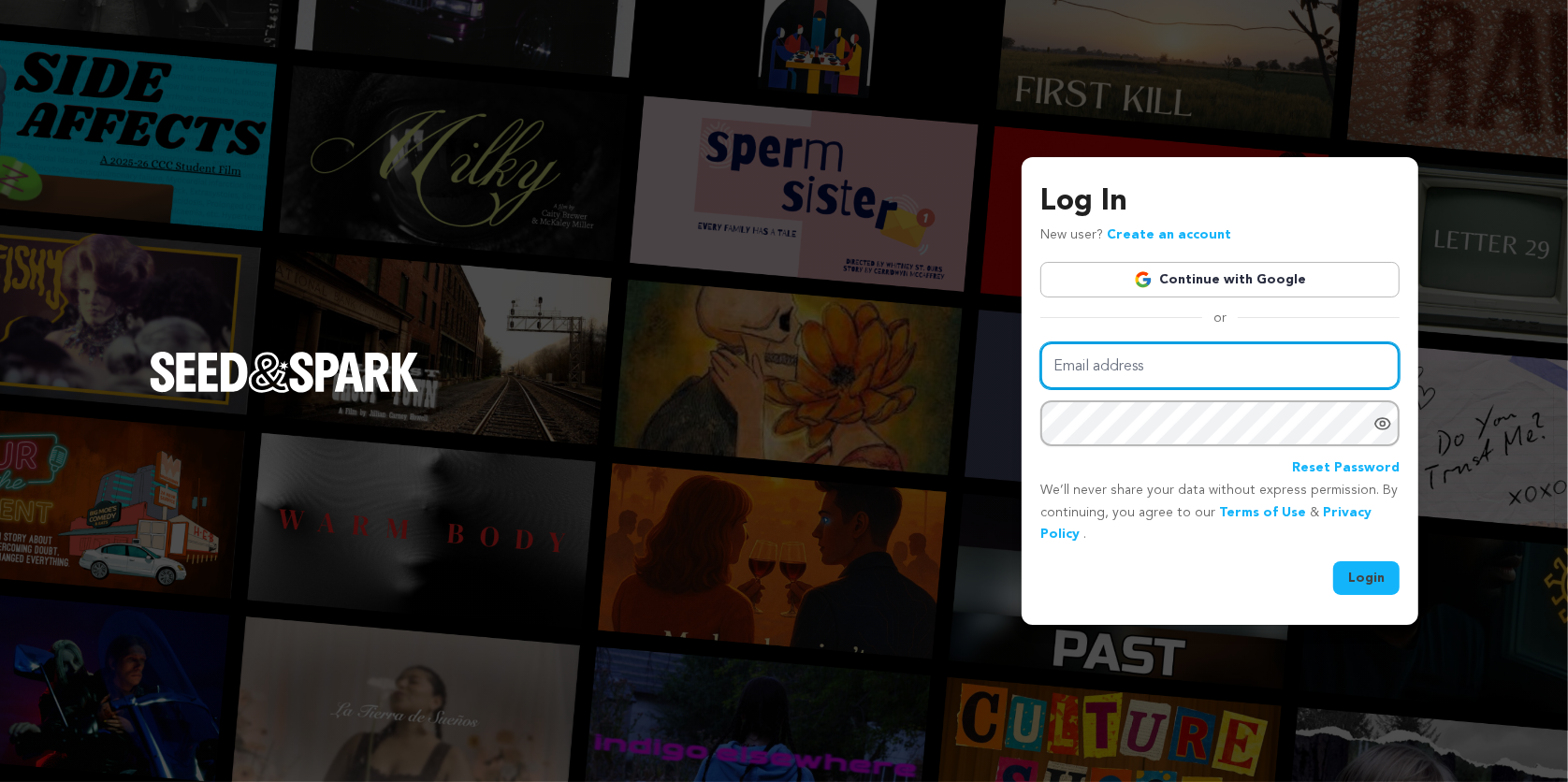
type input "[PERSON_NAME][EMAIL_ADDRESS][DOMAIN_NAME]"
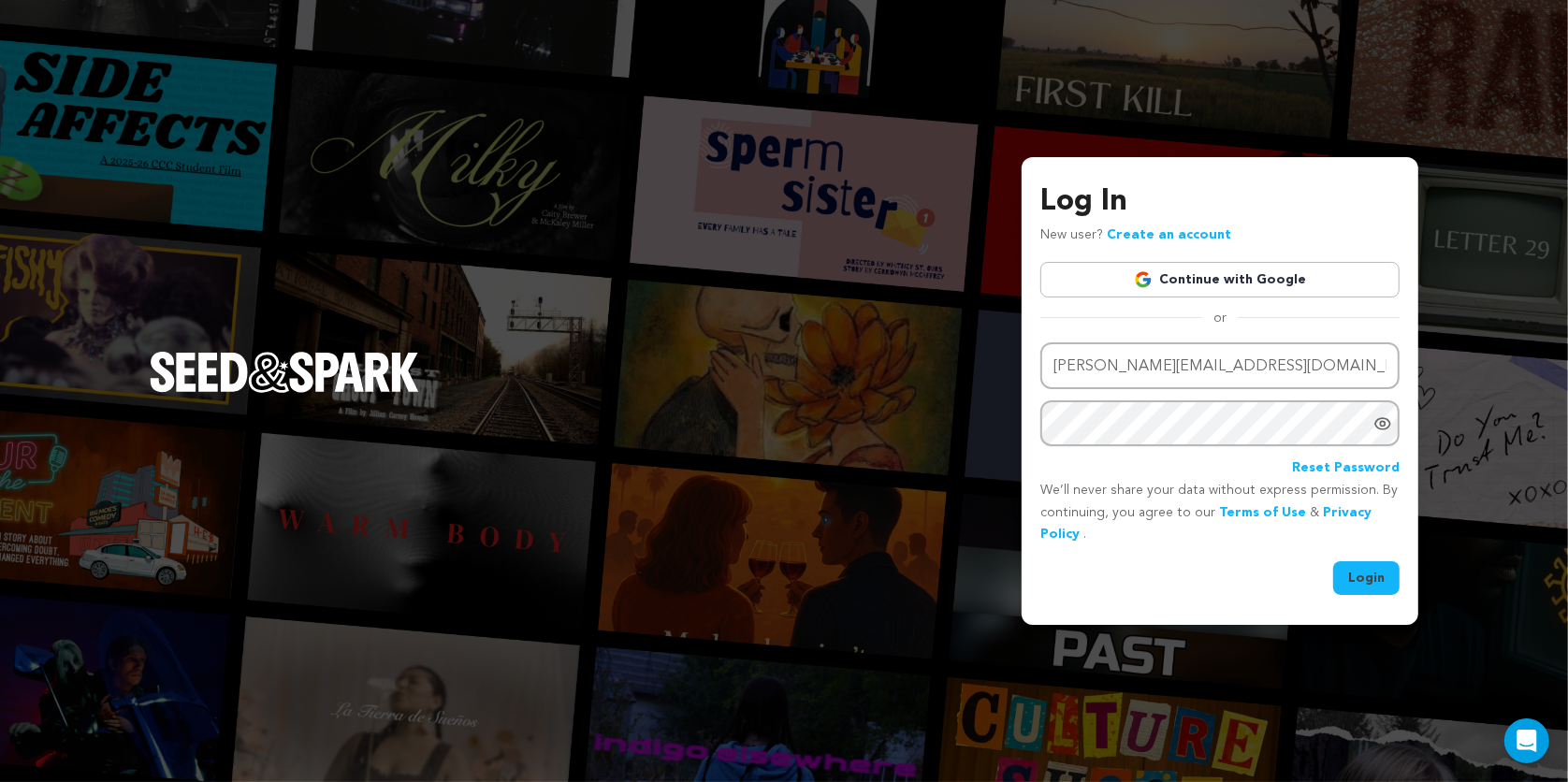
click at [1364, 596] on div "Log In New user? Create an account Continue with Google or Email address emily@…" at bounding box center [1220, 391] width 397 height 468
click at [1366, 577] on button "Login" at bounding box center [1366, 578] width 66 height 34
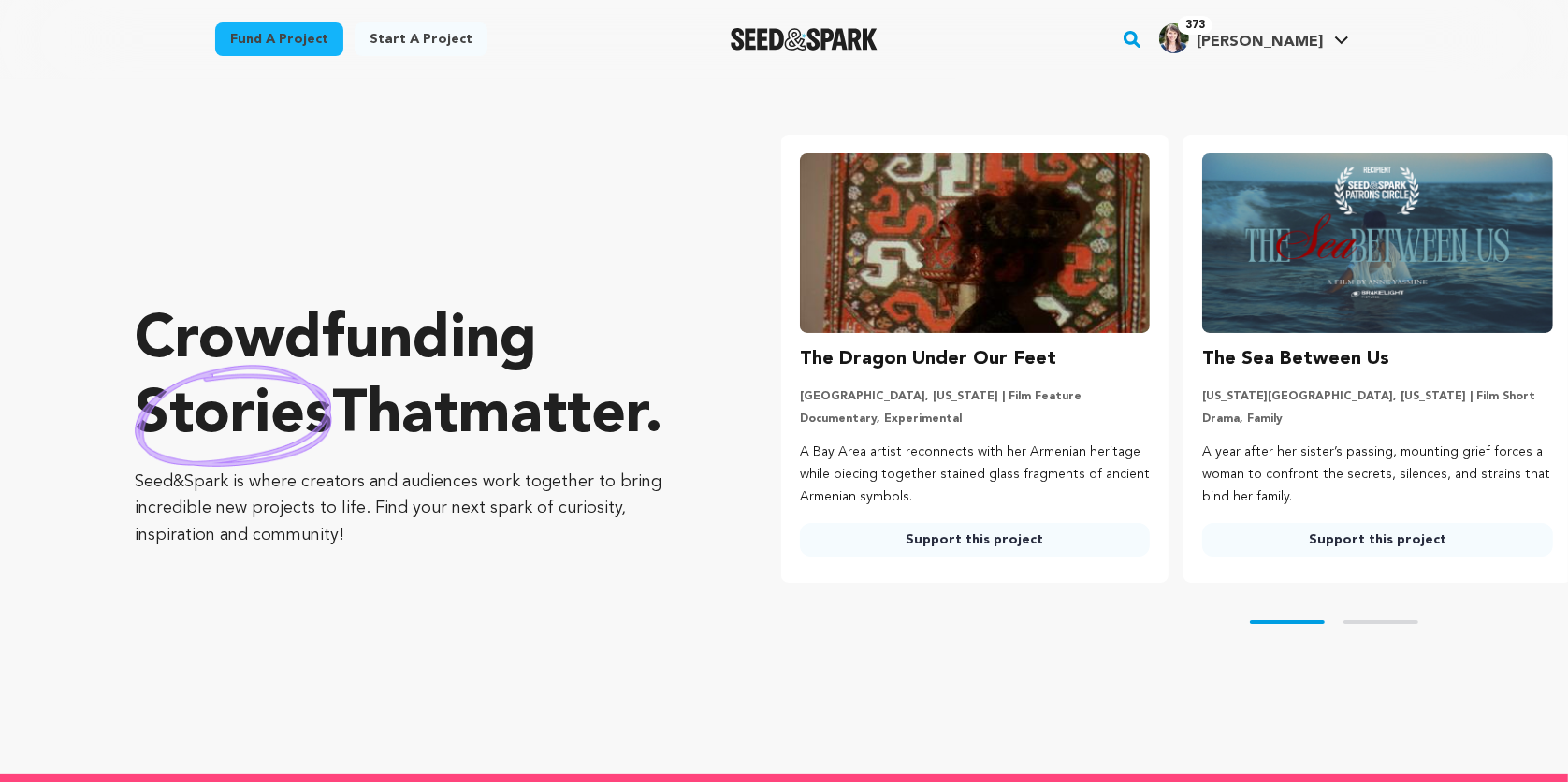
type input "[PERSON_NAME][EMAIL_ADDRESS][DOMAIN_NAME]"
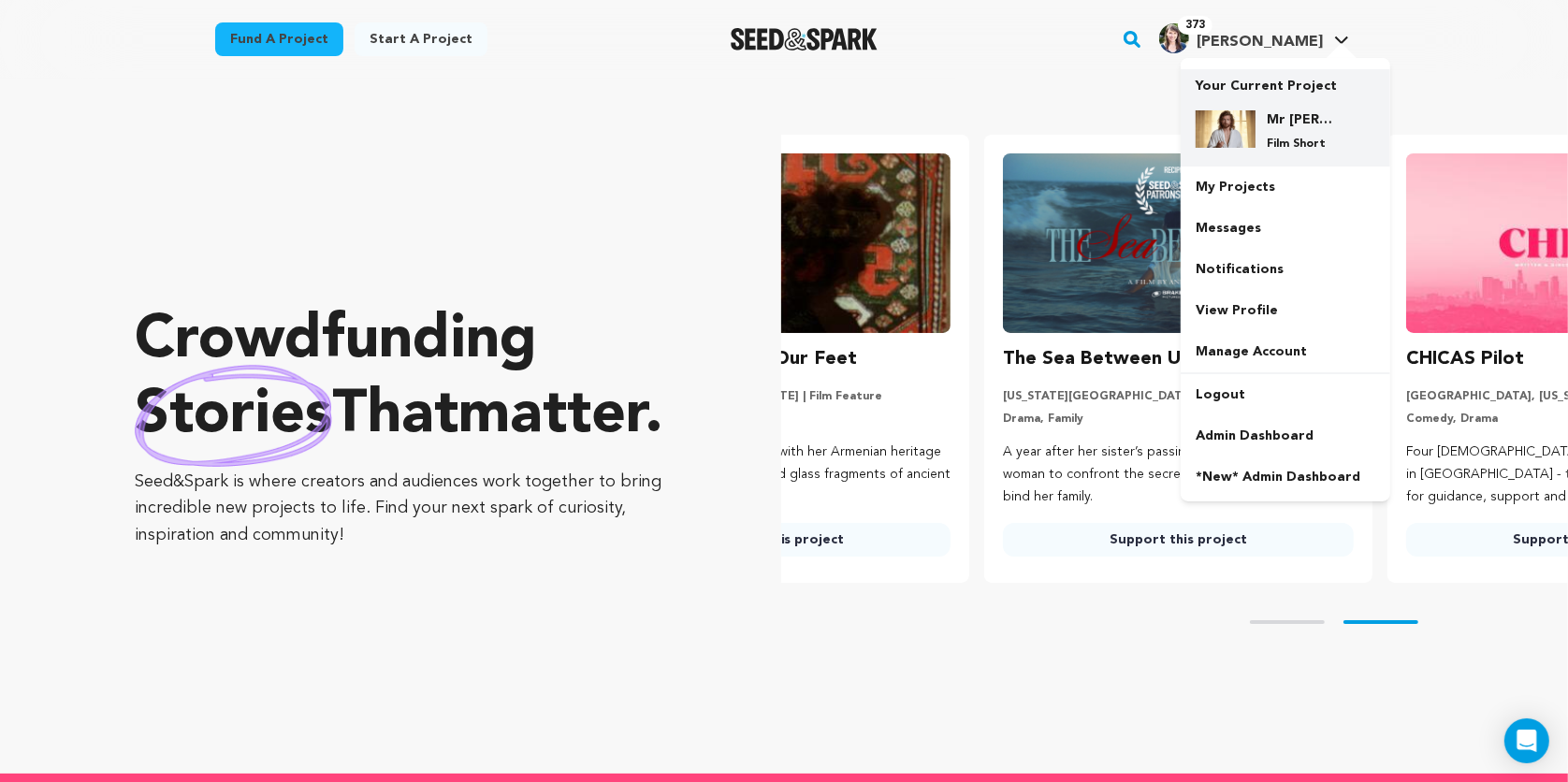
scroll to position [0, 417]
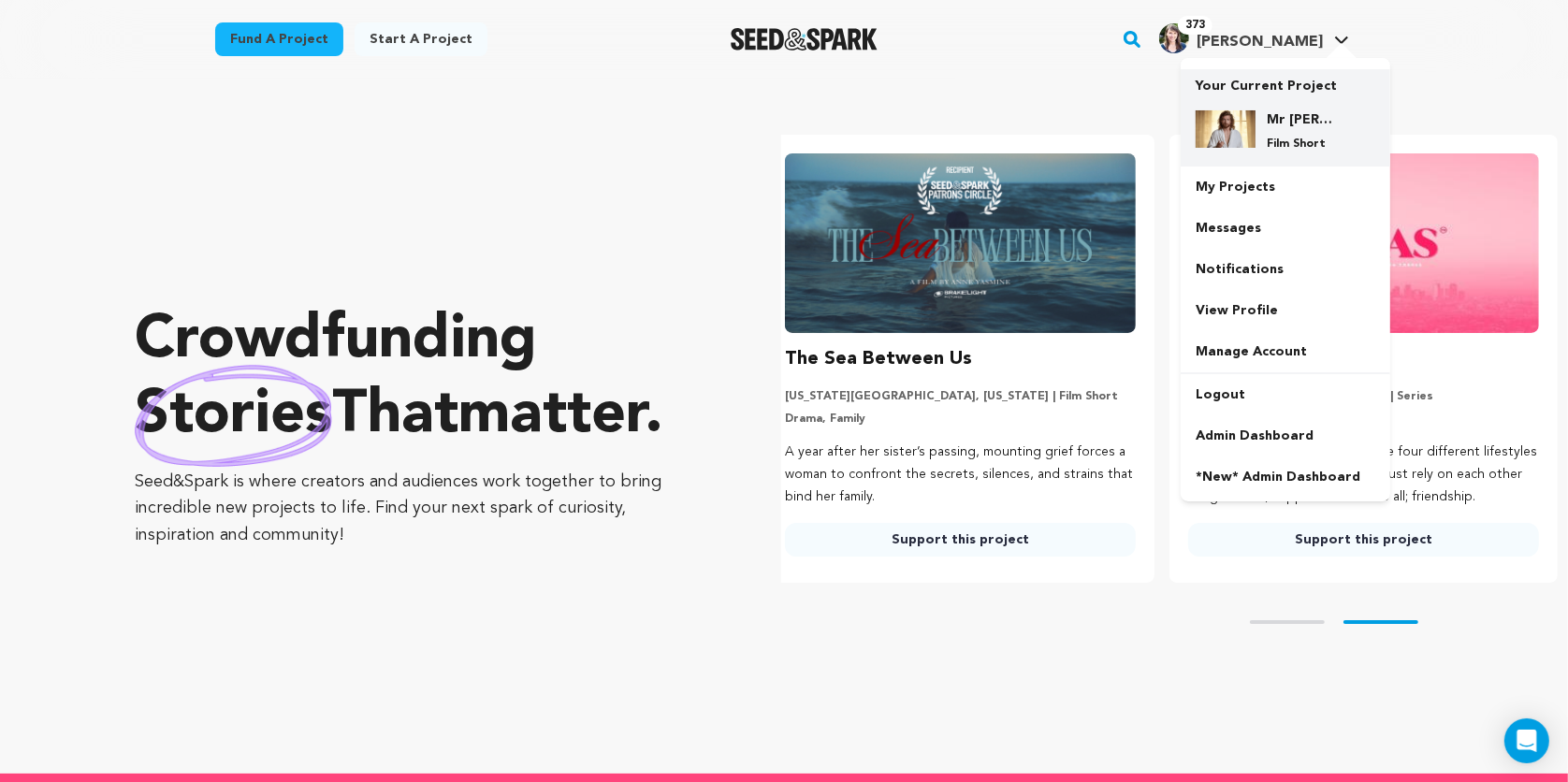
click at [1292, 133] on div "Mr [PERSON_NAME] Film Short" at bounding box center [1299, 131] width 90 height 41
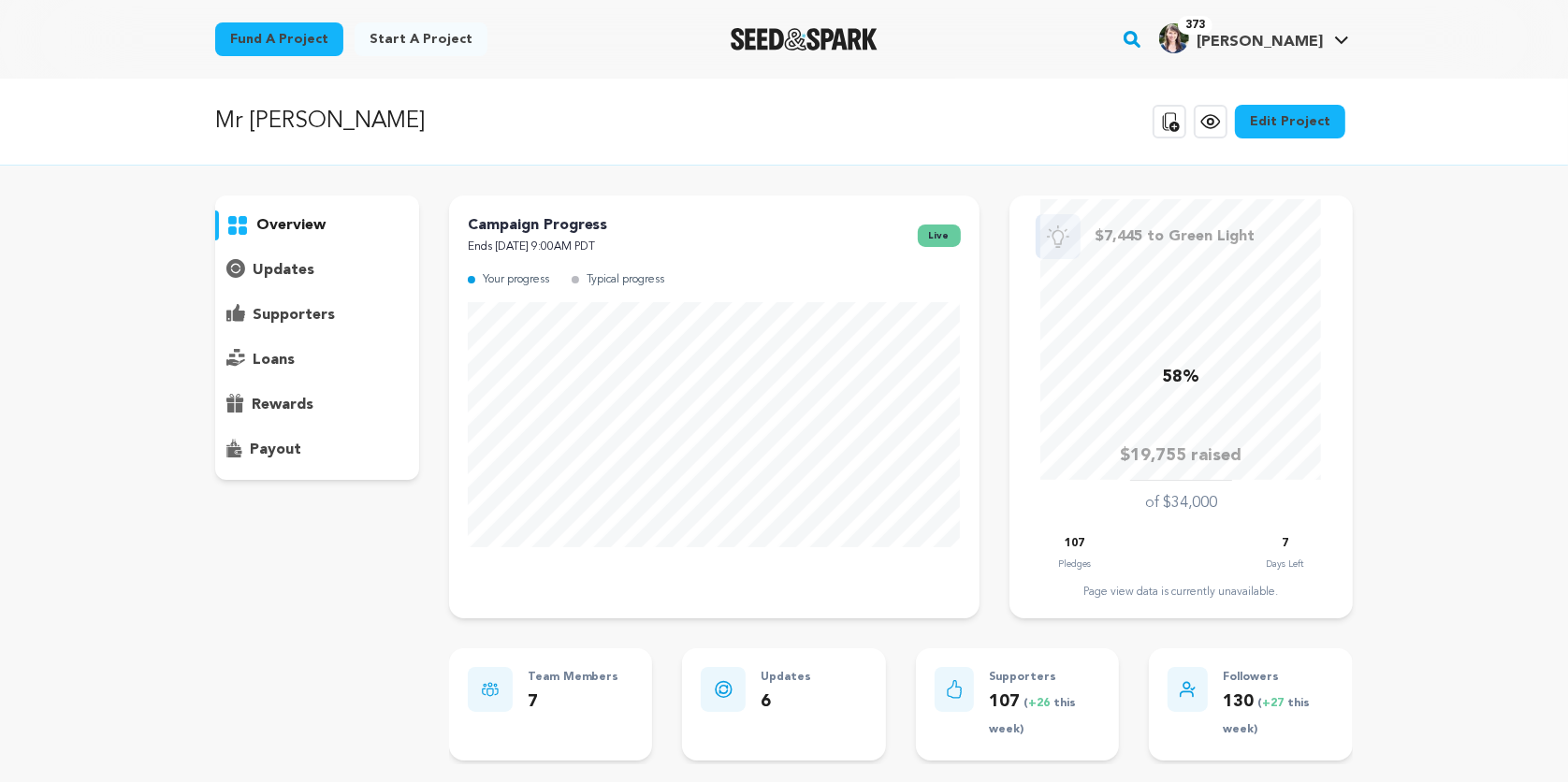
click at [269, 351] on p "loans" at bounding box center [274, 359] width 42 height 22
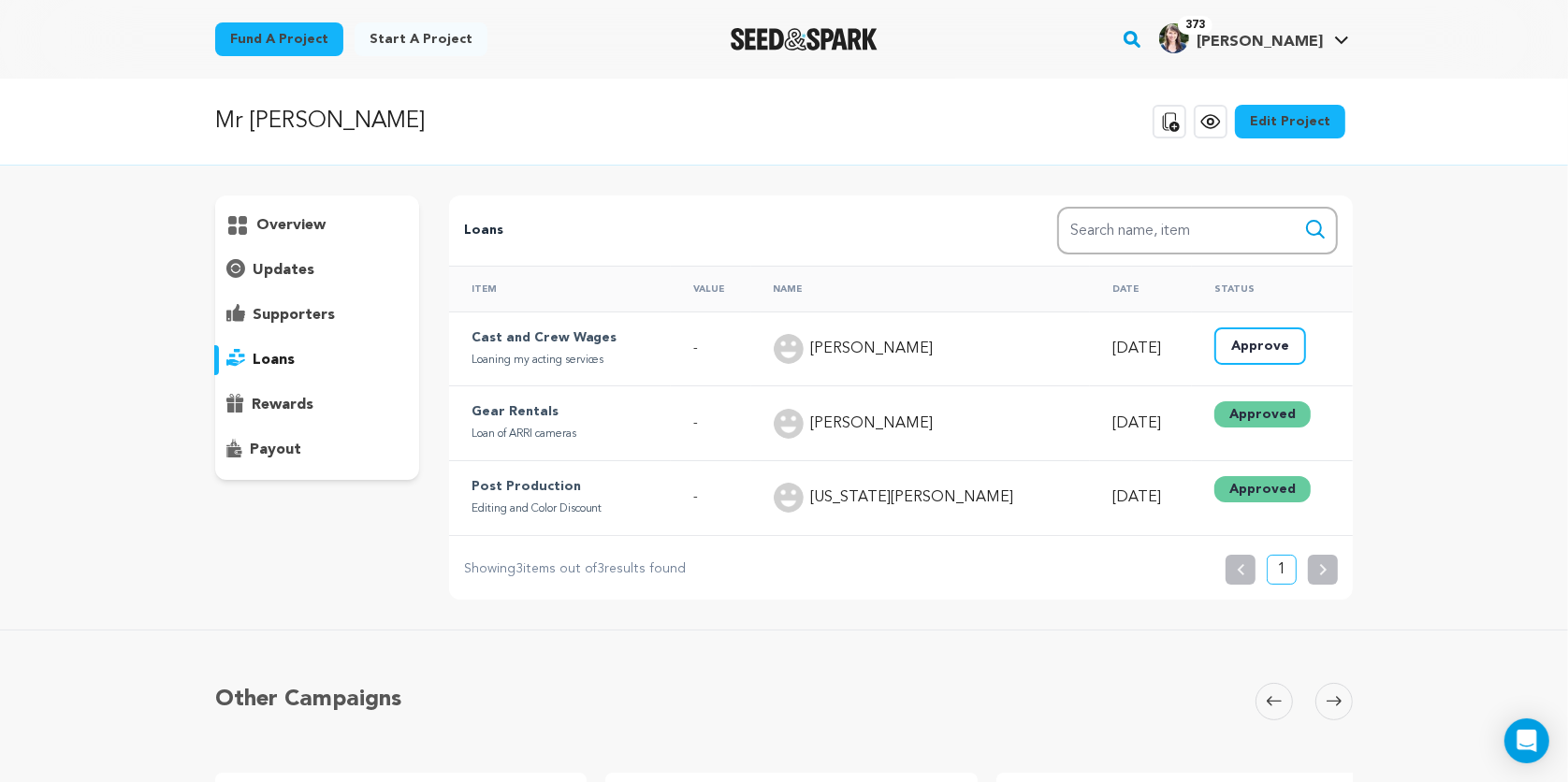
click at [1268, 342] on button "Approve" at bounding box center [1260, 346] width 91 height 38
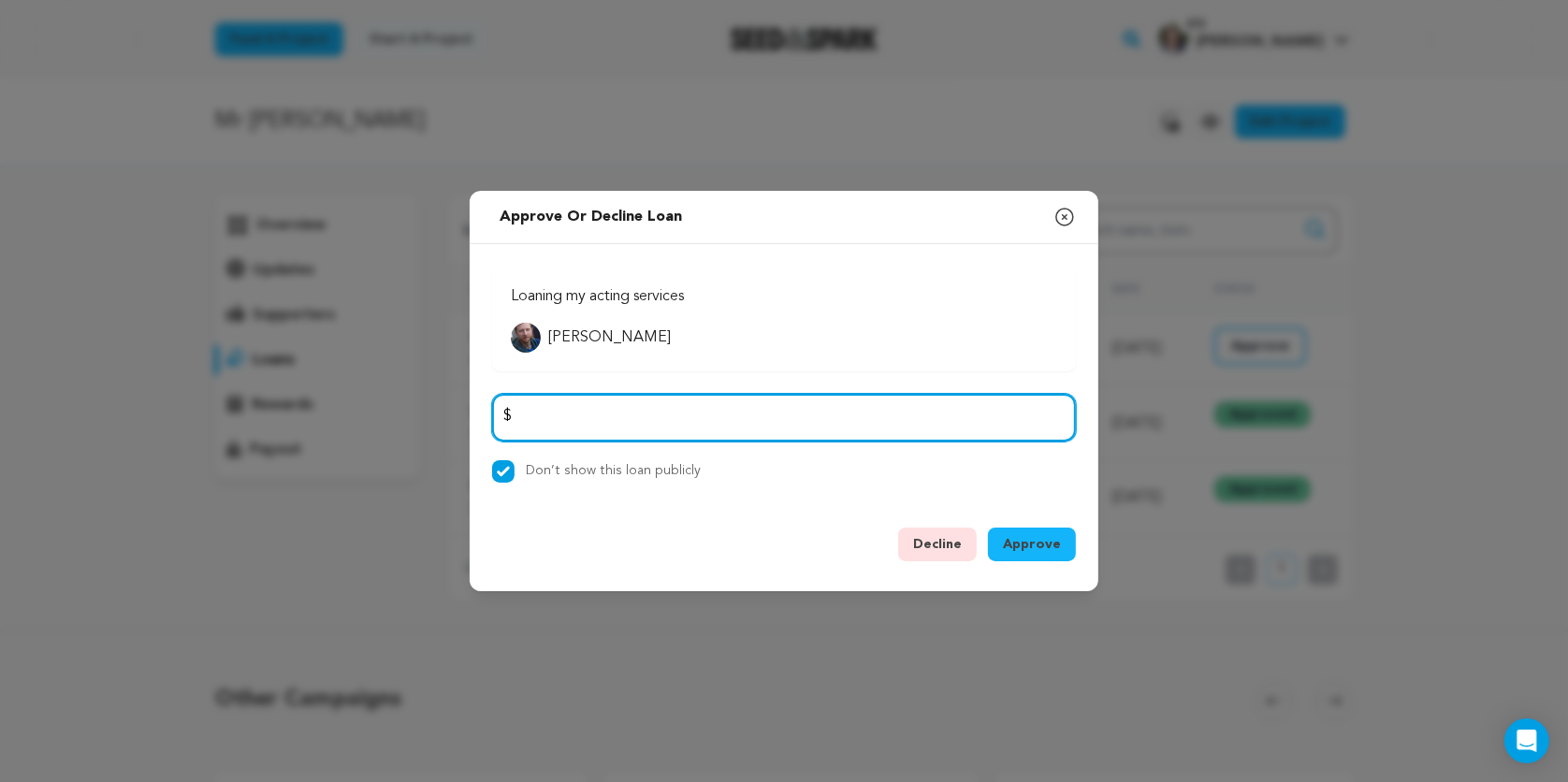
click at [569, 417] on input "number" at bounding box center [784, 418] width 584 height 48
type input "1600"
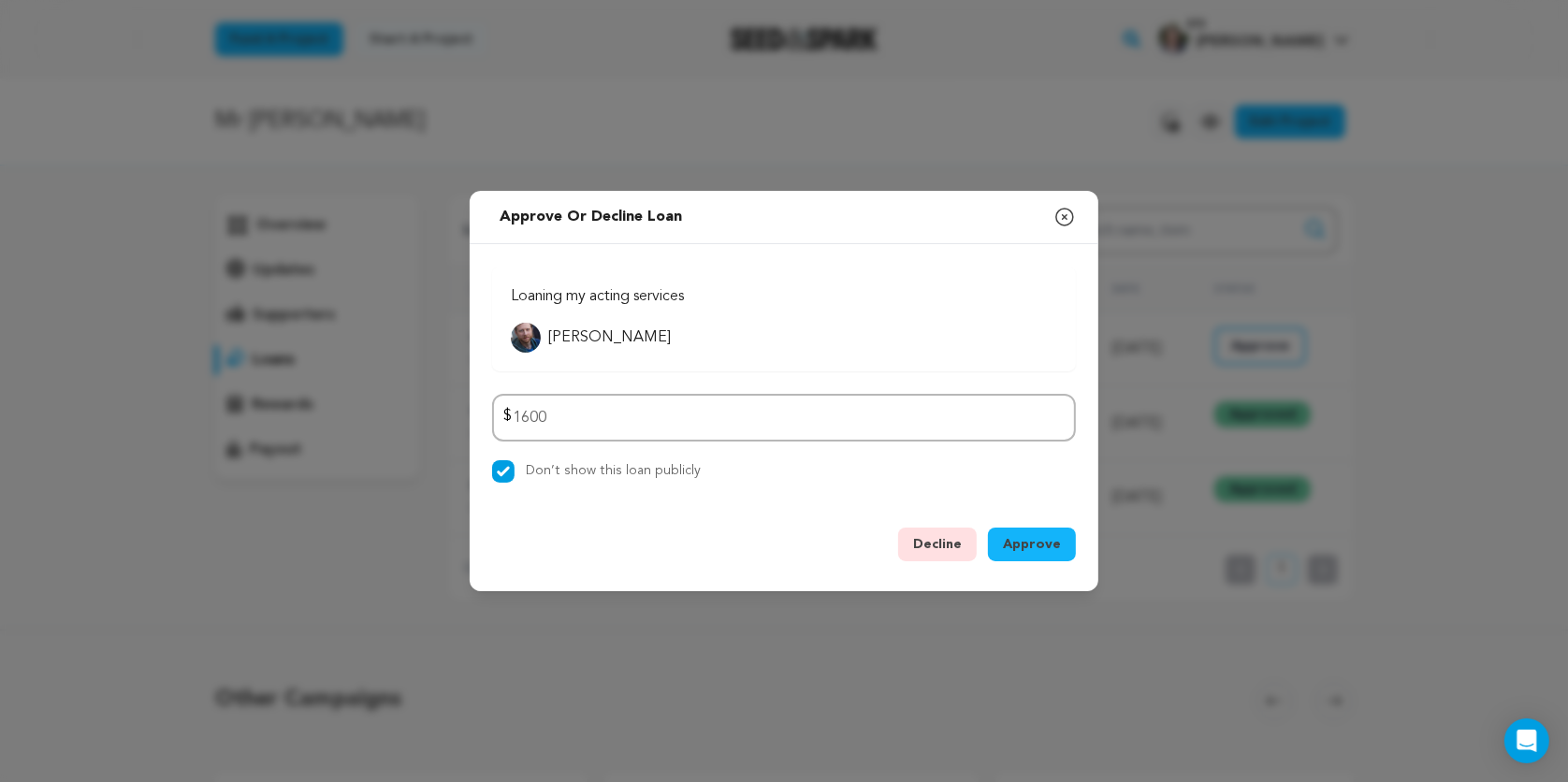
click at [570, 528] on div "Decline Approve Refresh Page" at bounding box center [784, 548] width 584 height 41
click at [1034, 547] on span "Approve" at bounding box center [1032, 544] width 58 height 18
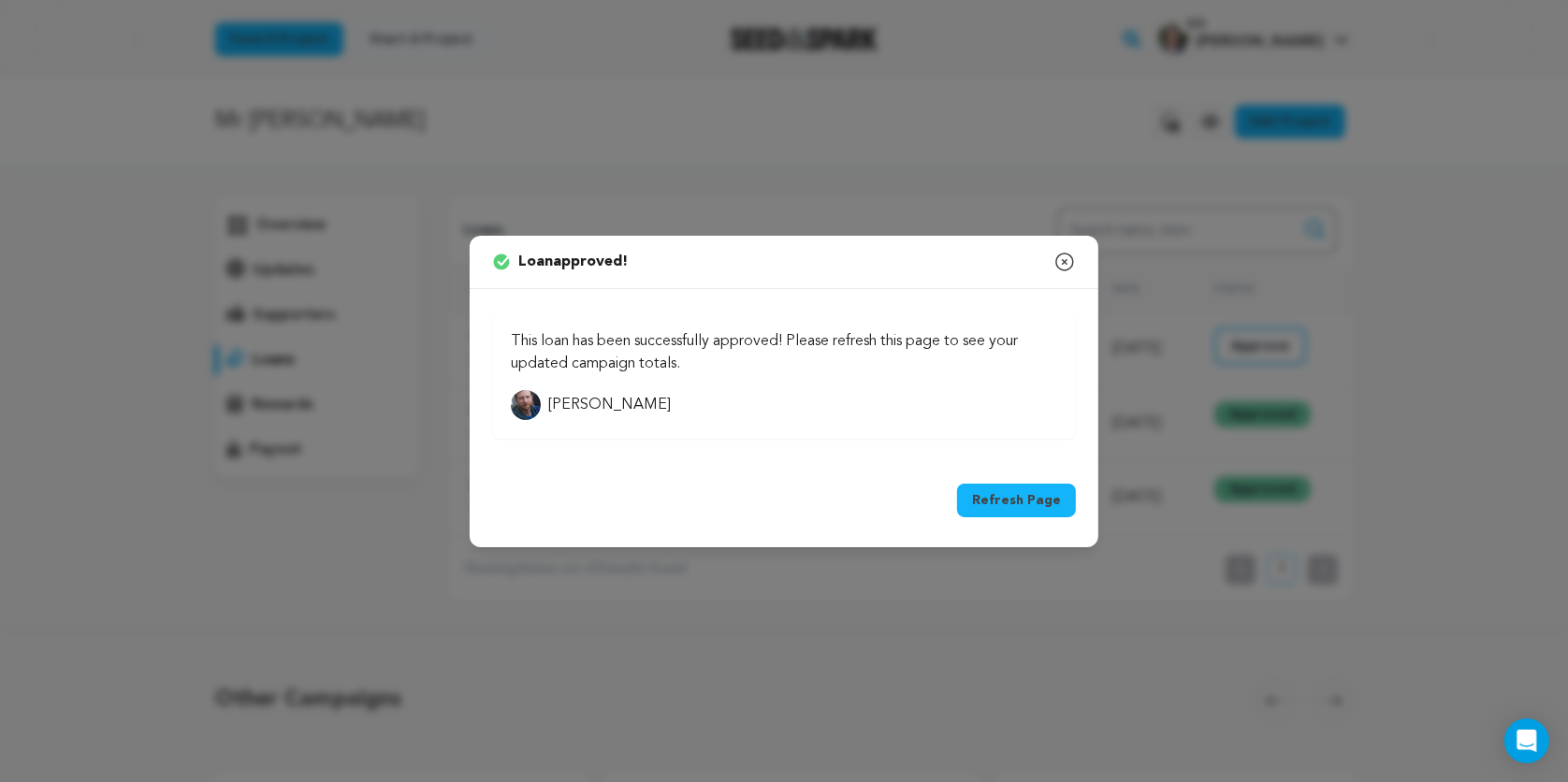
click at [1024, 503] on button "Refresh Page" at bounding box center [1016, 500] width 118 height 34
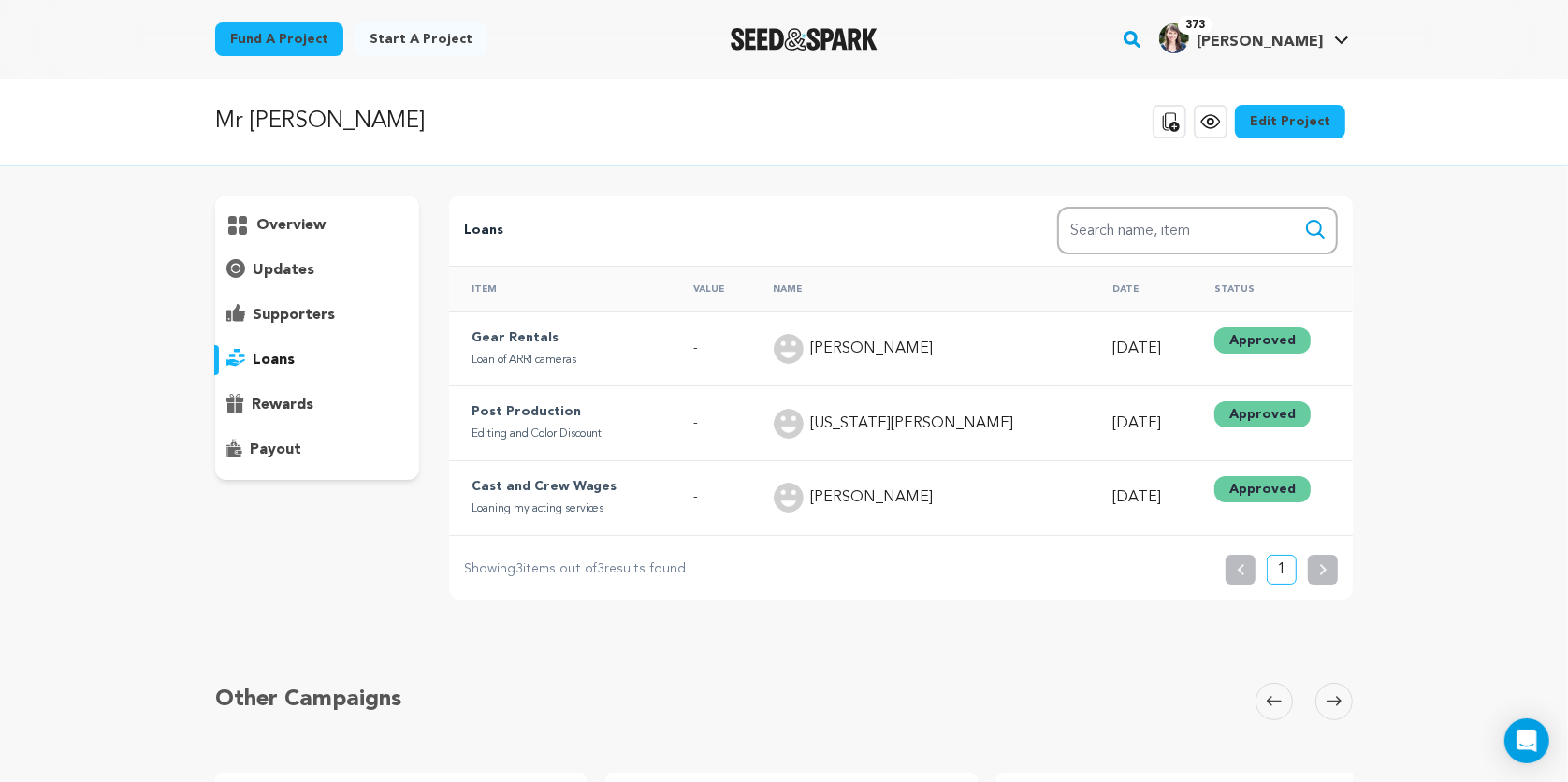
click at [1221, 117] on icon at bounding box center [1210, 121] width 22 height 22
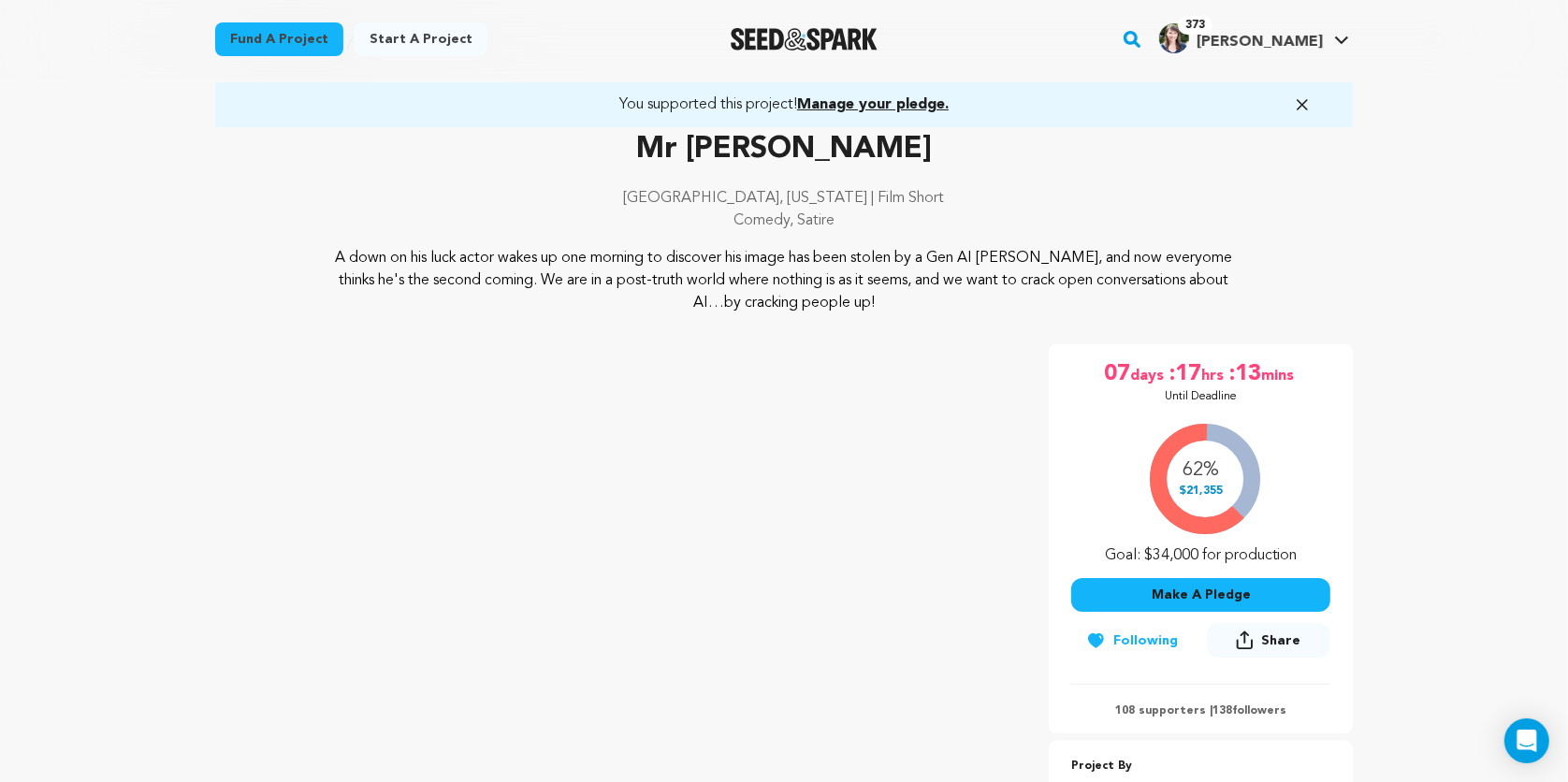
scroll to position [81, 0]
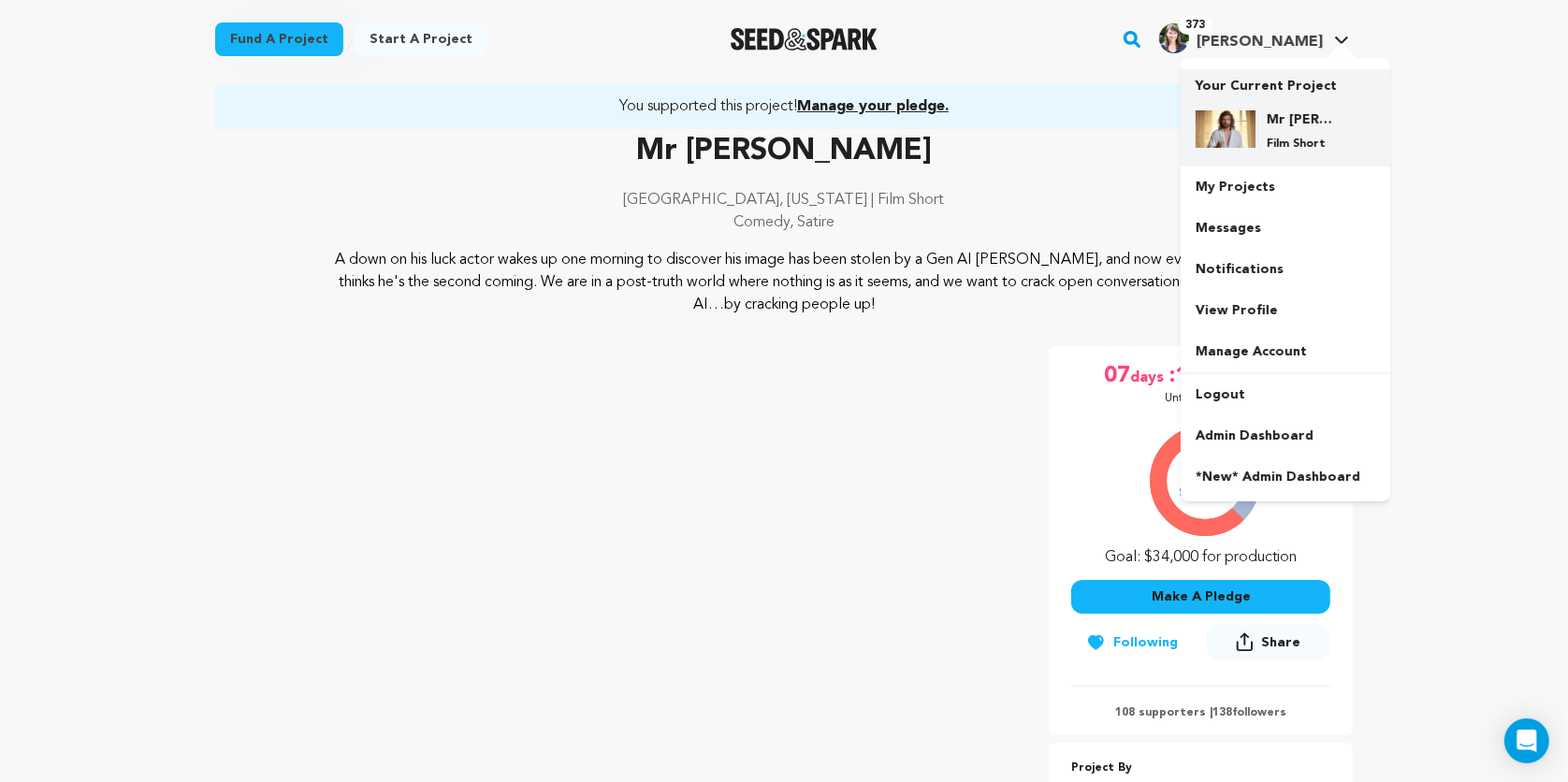
click at [1281, 140] on p "Film Short" at bounding box center [1300, 144] width 67 height 15
